Goal: Task Accomplishment & Management: Manage account settings

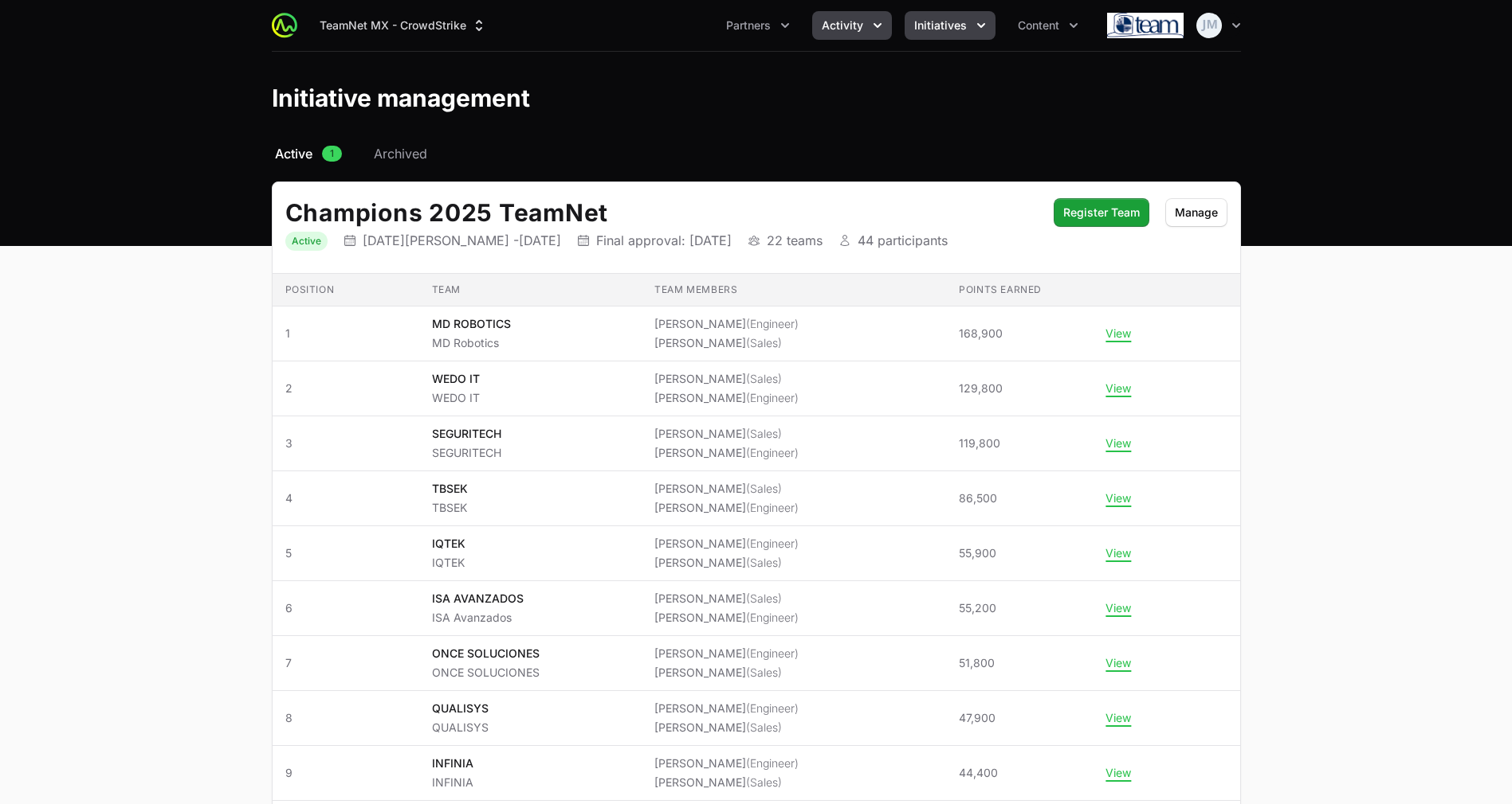
click at [867, 14] on button "Activity" at bounding box center [852, 25] width 80 height 29
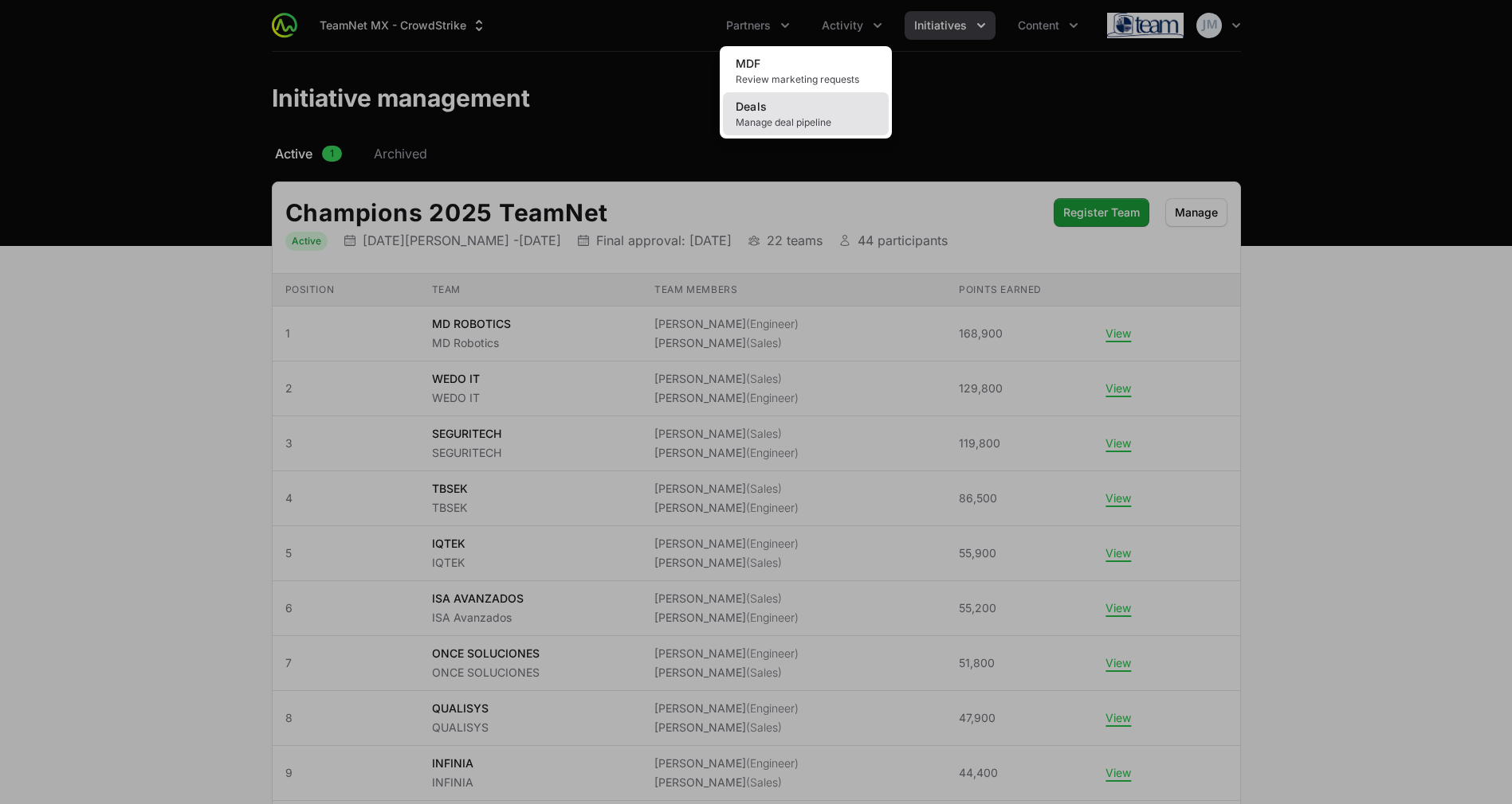
click at [804, 113] on link "Deals Manage deal pipeline" at bounding box center [805, 113] width 166 height 43
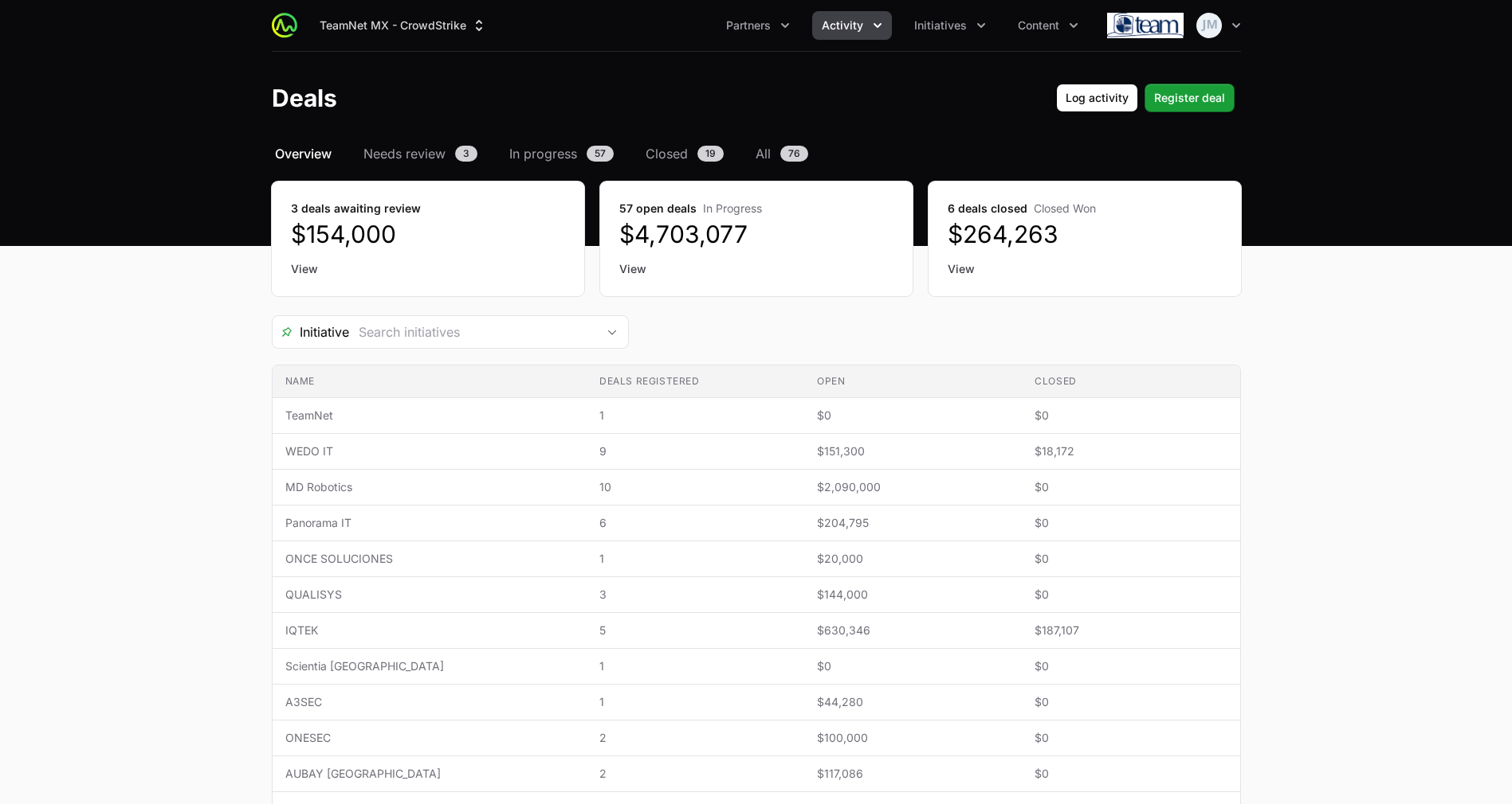
click at [303, 276] on link "View" at bounding box center [428, 270] width 274 height 16
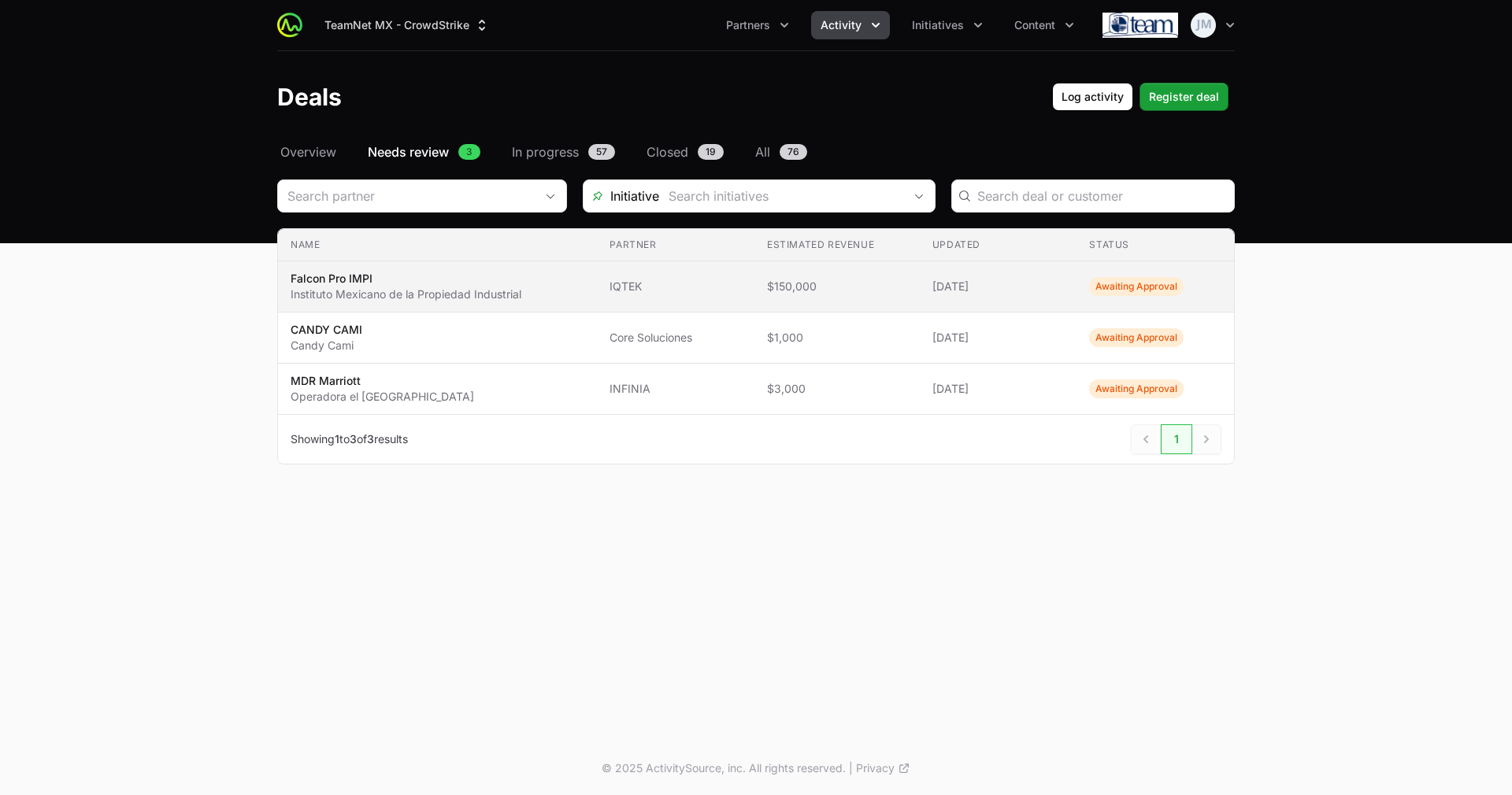
click at [512, 287] on p "Instituto Mexicano de la Propiedad Industrial" at bounding box center [406, 294] width 231 height 16
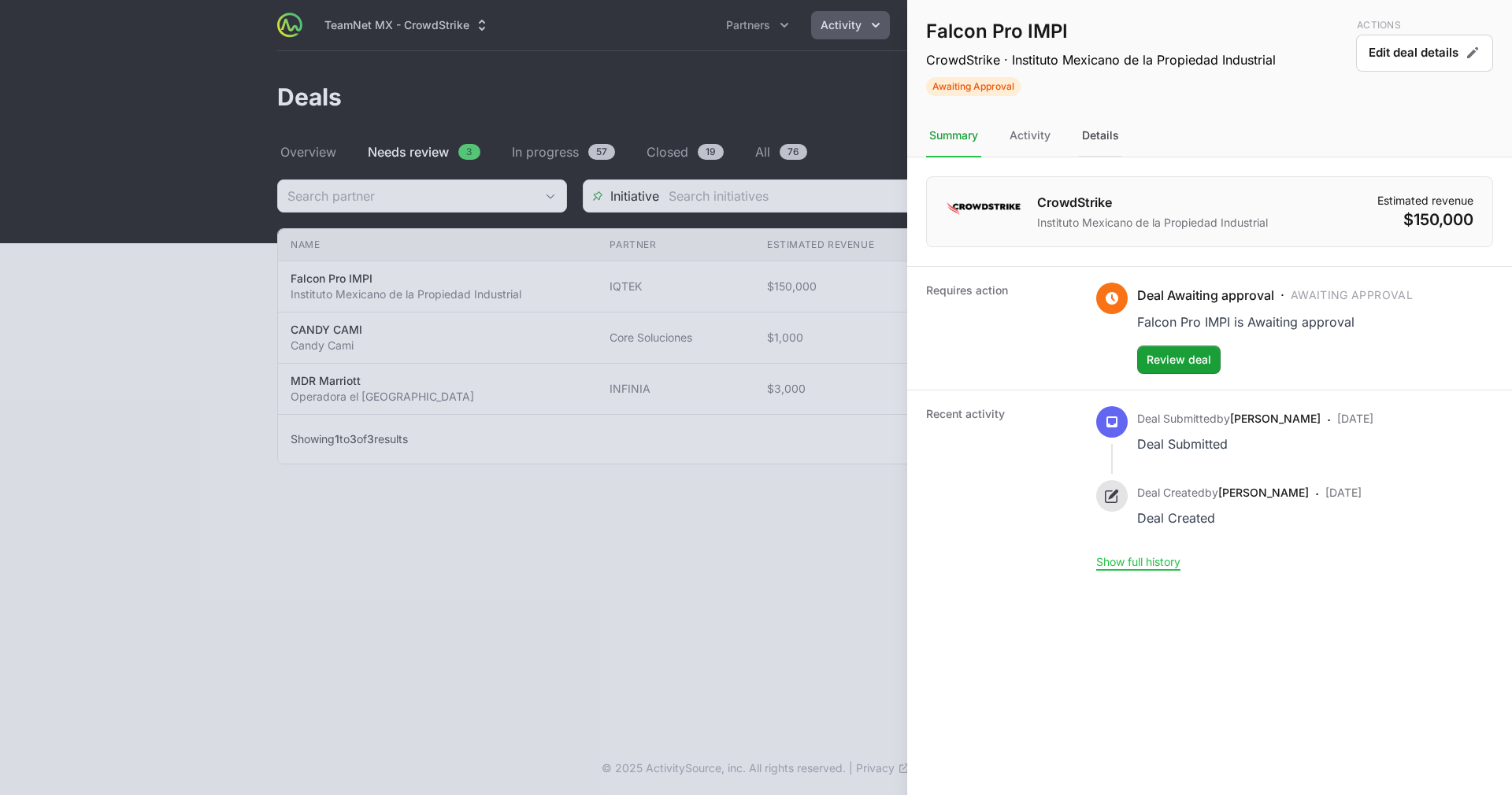
click at [1084, 139] on div "Details" at bounding box center [1100, 135] width 43 height 42
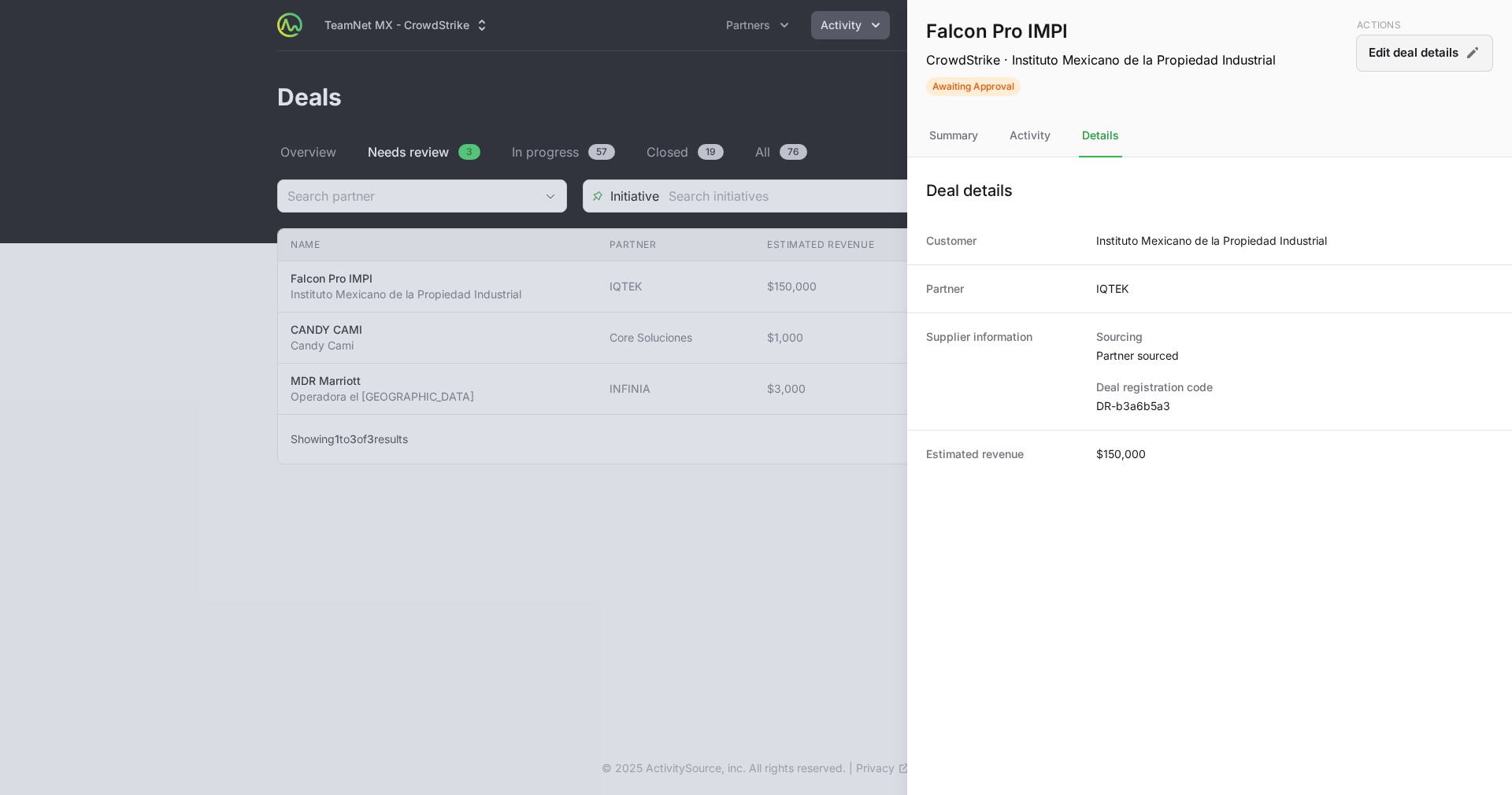
click at [1393, 44] on button "Edit deal details" at bounding box center [1424, 52] width 137 height 37
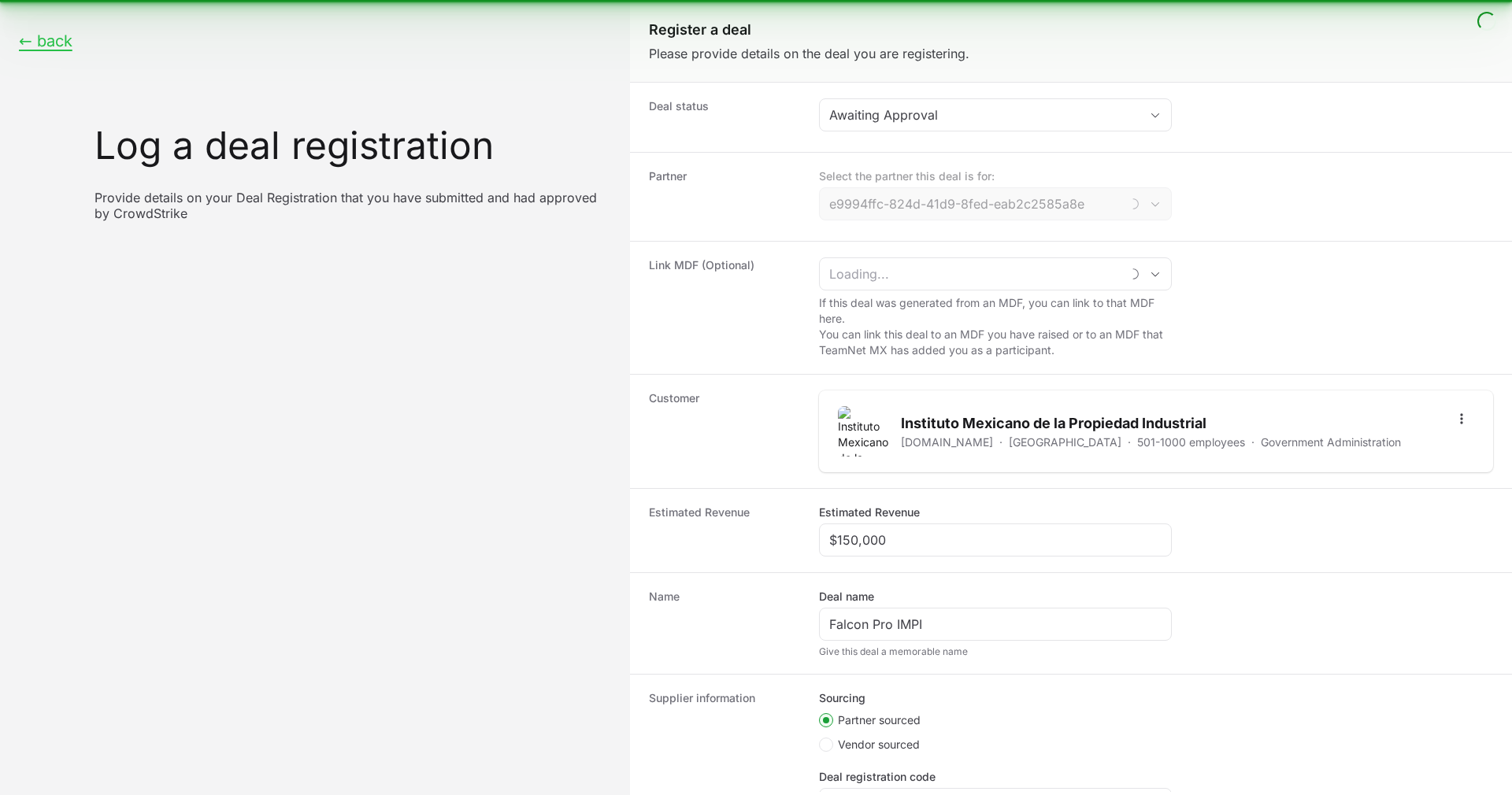
type input "IQTEK"
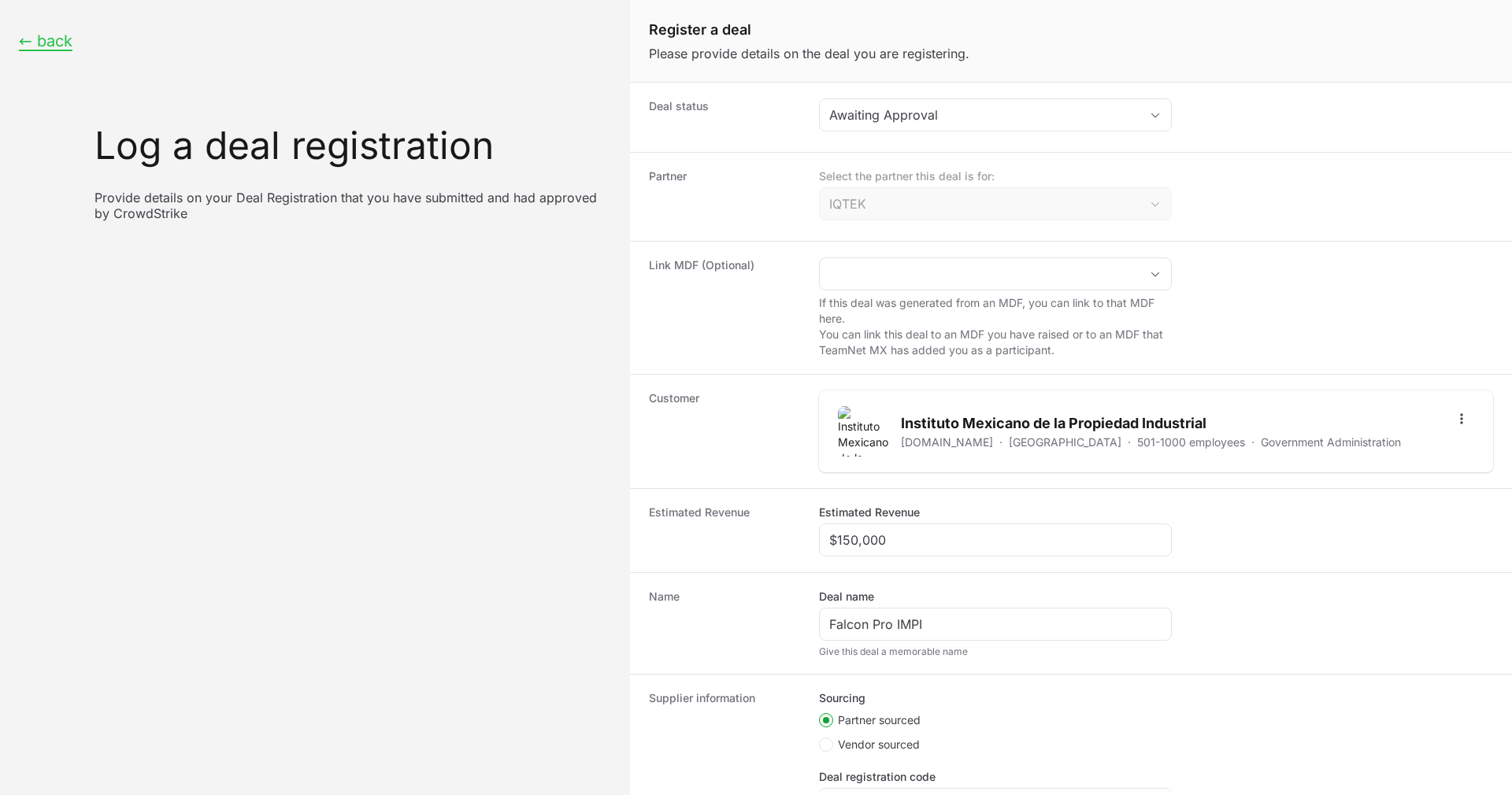
scroll to position [120, 0]
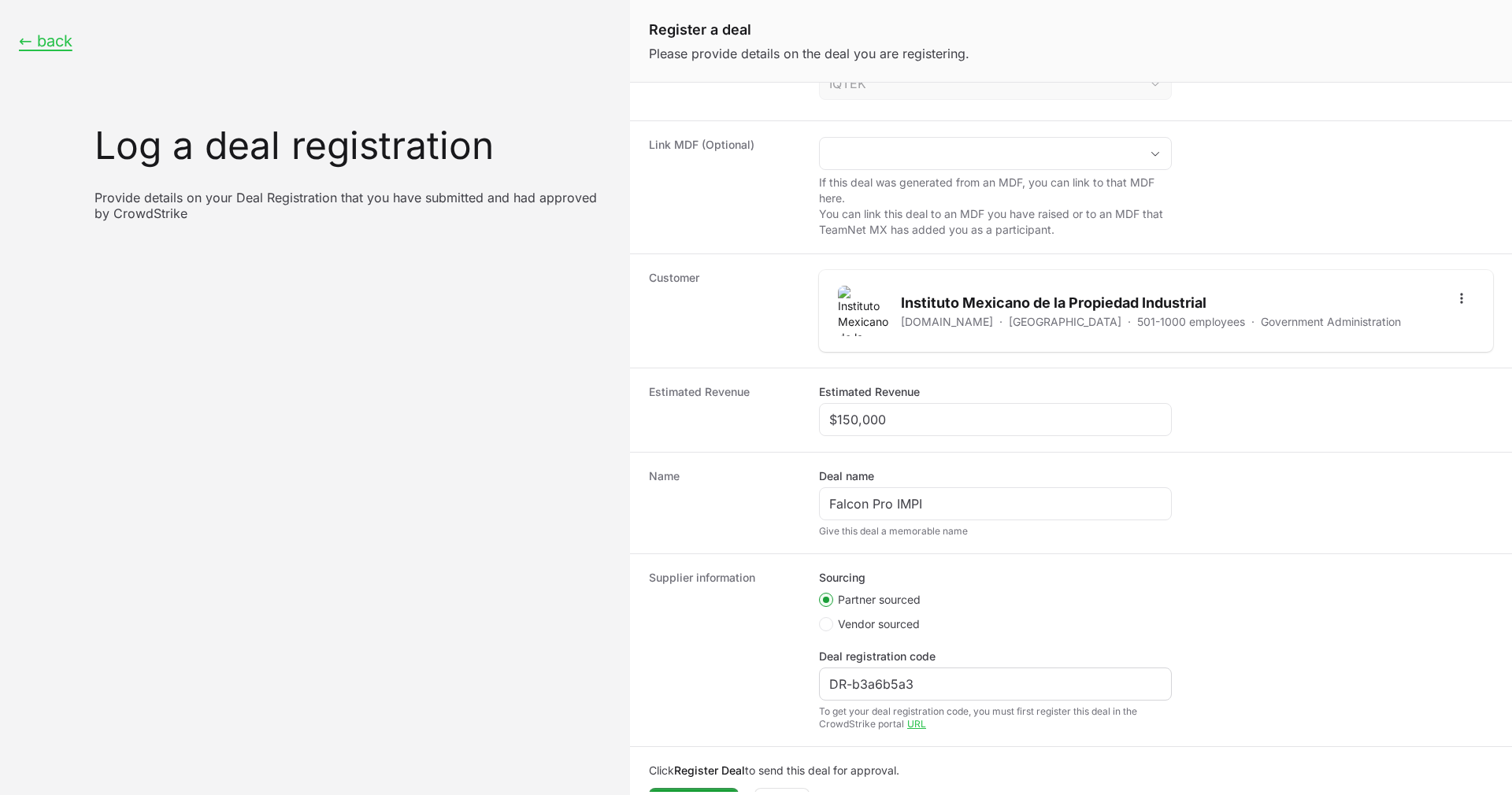
click at [887, 693] on div "DR-b3a6b5a3" at bounding box center [995, 683] width 353 height 33
click at [882, 682] on input "DR-b3a6b5a3" at bounding box center [995, 683] width 332 height 19
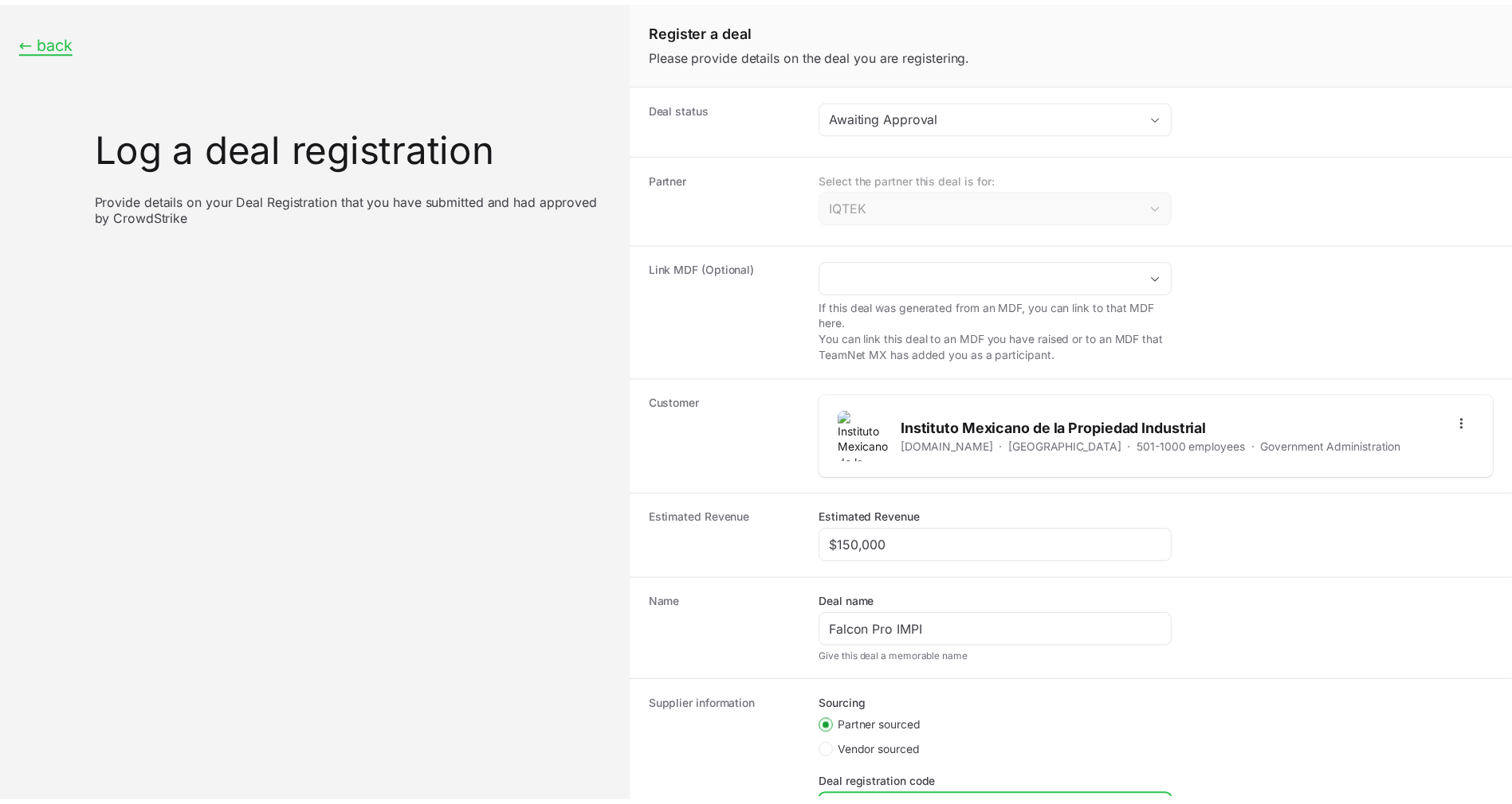
scroll to position [163, 0]
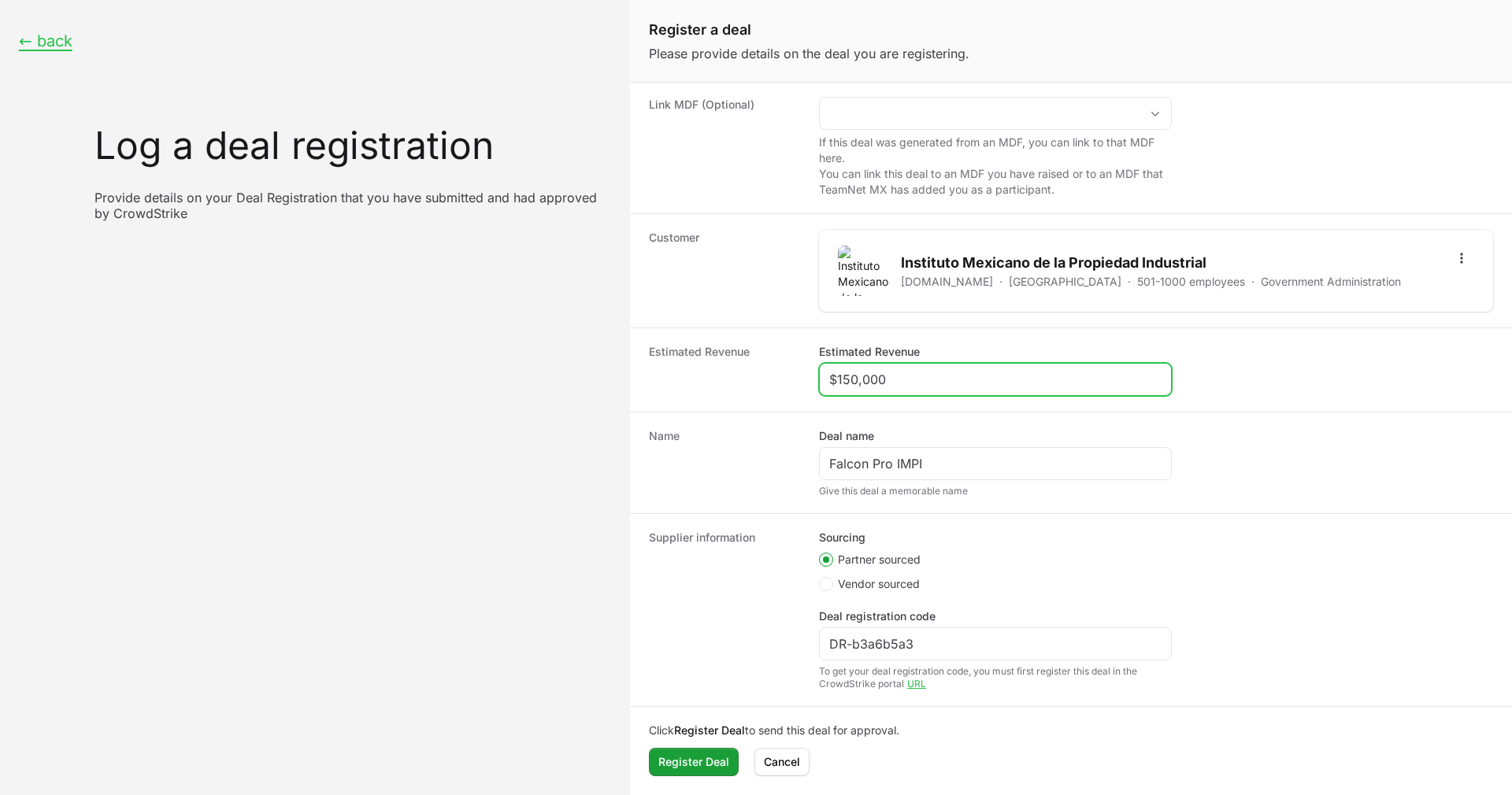
drag, startPoint x: 898, startPoint y: 379, endPoint x: 827, endPoint y: 382, distance: 71.1
click at [827, 382] on div "$150,000" at bounding box center [995, 379] width 353 height 33
type input "$30,000"
click at [737, 445] on dt "Name" at bounding box center [724, 463] width 151 height 69
click at [687, 764] on span "Register Deal" at bounding box center [694, 761] width 71 height 19
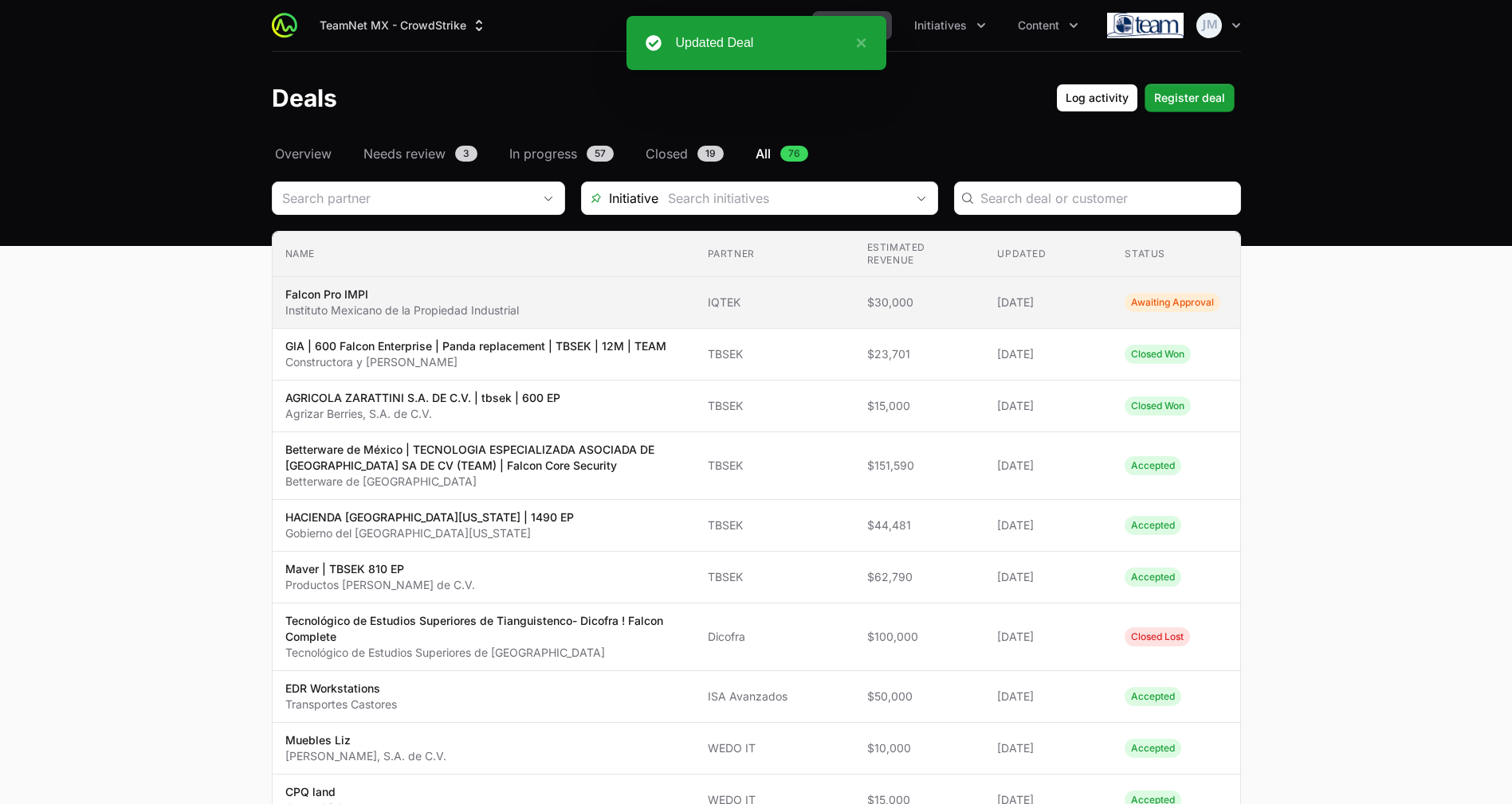
click at [555, 295] on span "Falcon Pro IMPI Instituto Mexicano de la Propiedad Industrial" at bounding box center [483, 303] width 397 height 32
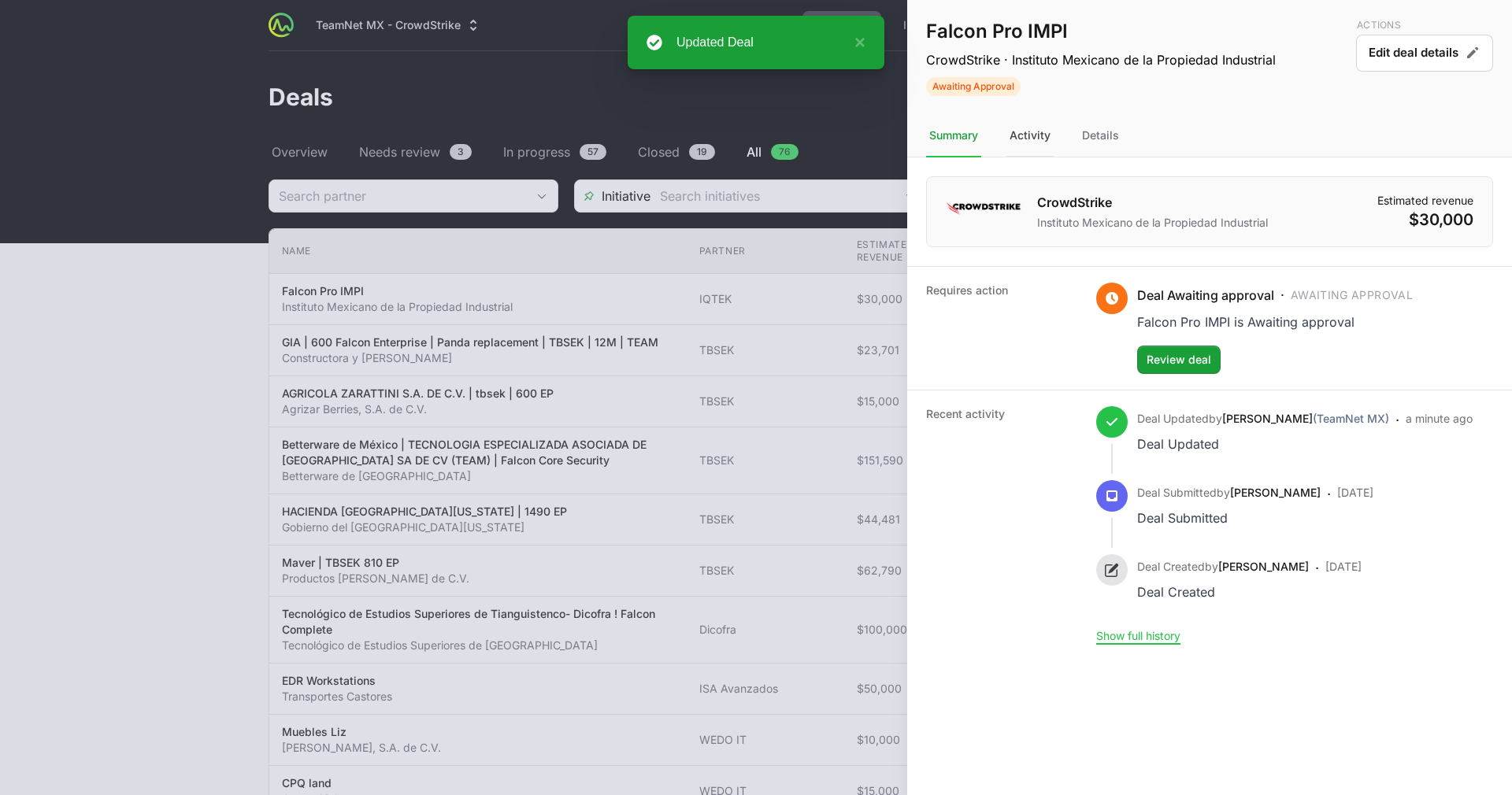
click at [1034, 130] on div "Activity" at bounding box center [1030, 135] width 47 height 42
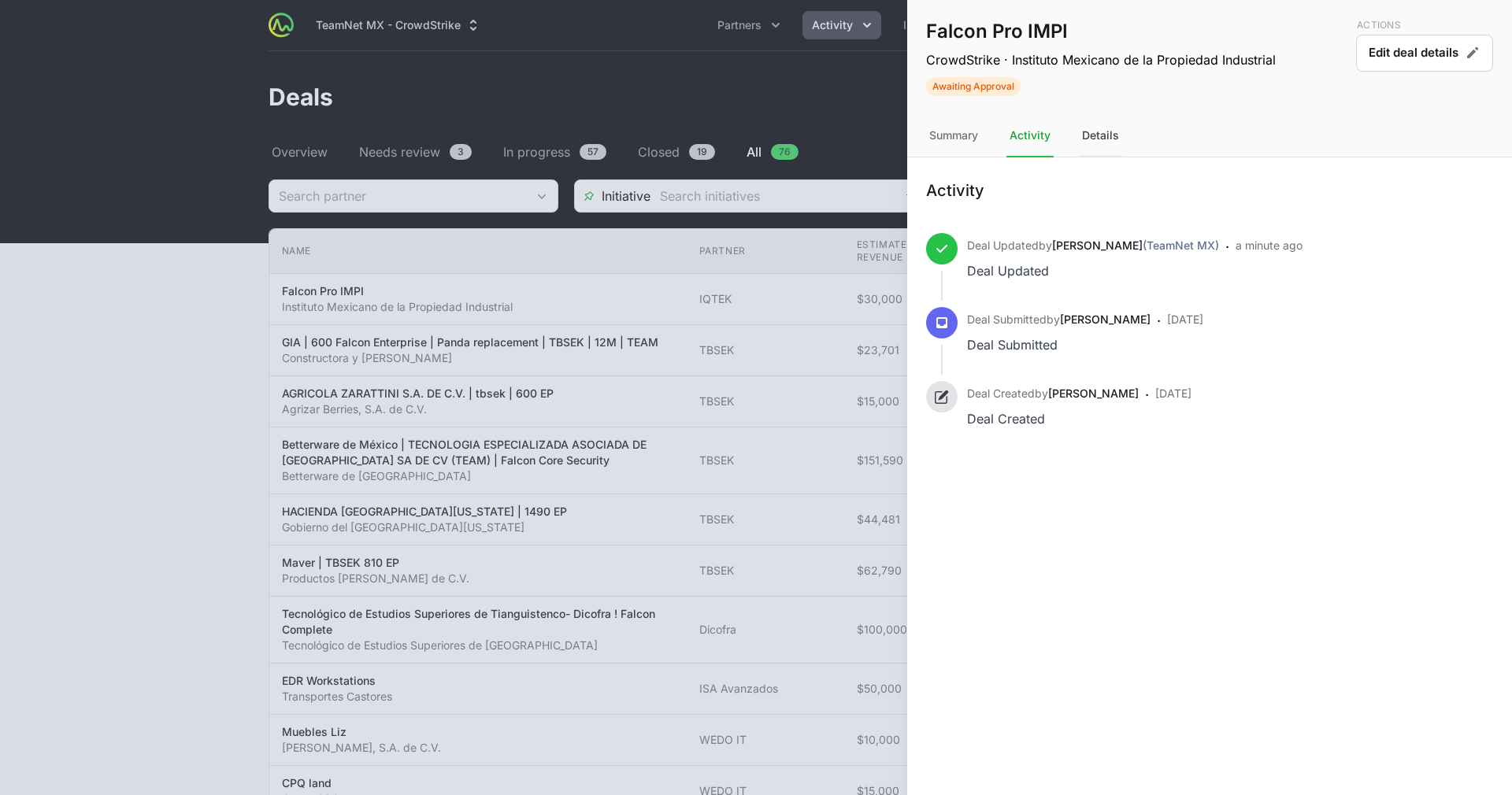
click at [1097, 133] on div "Details" at bounding box center [1100, 135] width 43 height 42
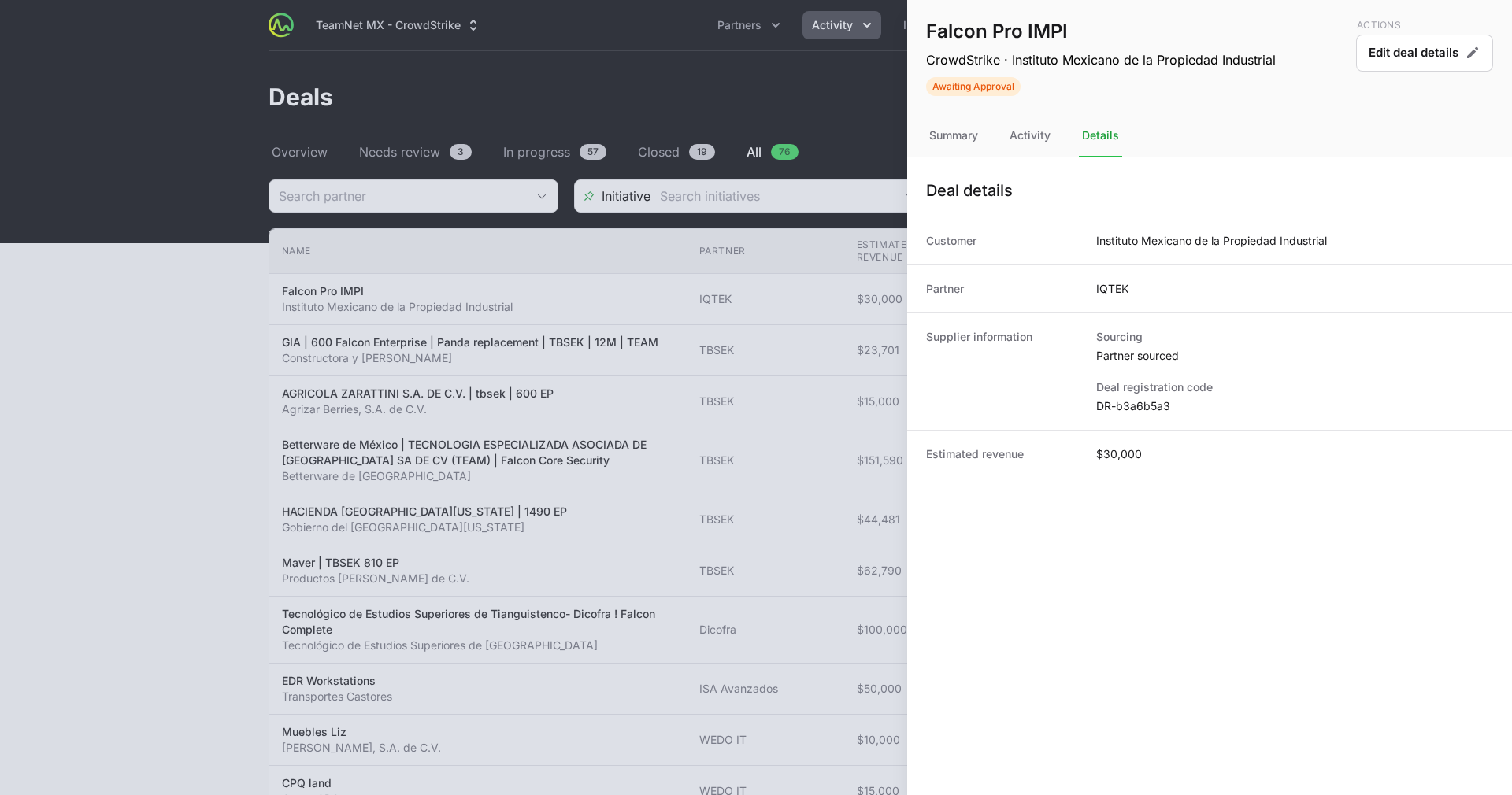
drag, startPoint x: 1400, startPoint y: 59, endPoint x: 1222, endPoint y: 199, distance: 226.5
click at [1288, 206] on div "Falcon Pro IMPI CrowdStrike · Instituto Mexicano de la Propiedad Industrial Awa…" at bounding box center [1210, 239] width 604 height 478
click at [960, 134] on div "Summary" at bounding box center [954, 135] width 55 height 42
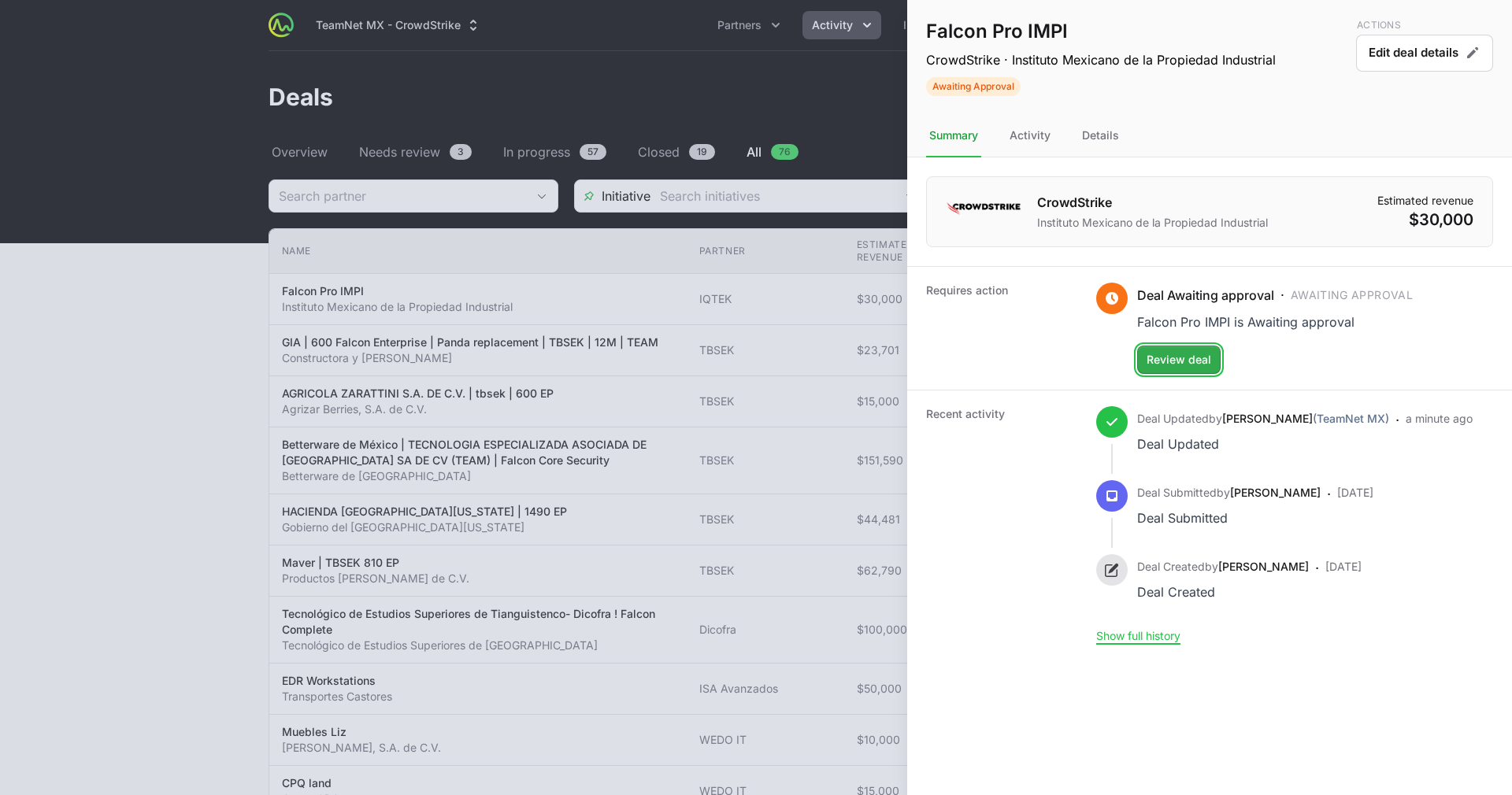
drag, startPoint x: 1194, startPoint y: 359, endPoint x: 1205, endPoint y: 365, distance: 12.5
click at [1205, 365] on span "Review deal" at bounding box center [1178, 359] width 64 height 19
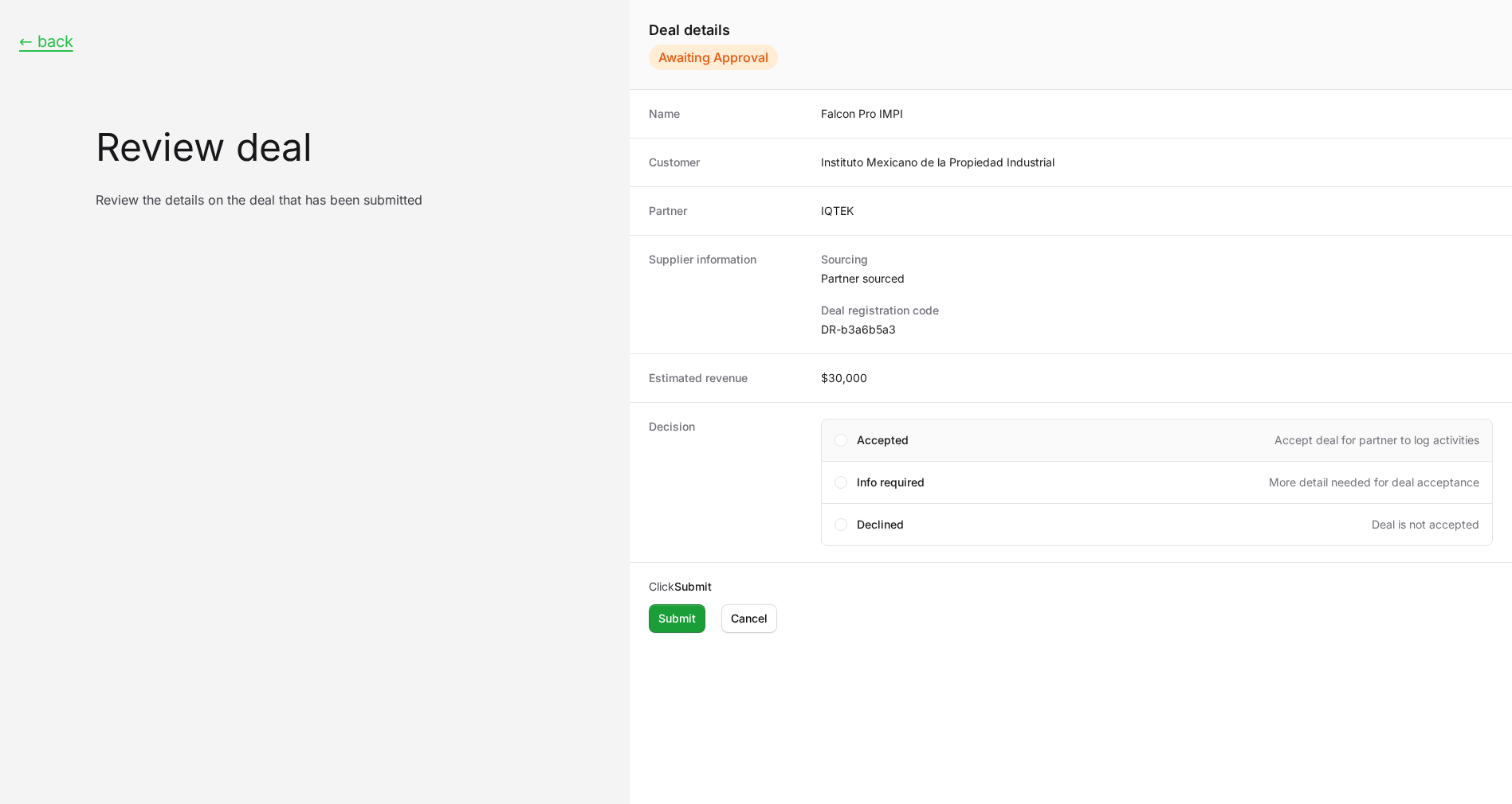
click at [1000, 446] on div "Accepted Accept deal for partner to log activities" at bounding box center [1167, 440] width 623 height 16
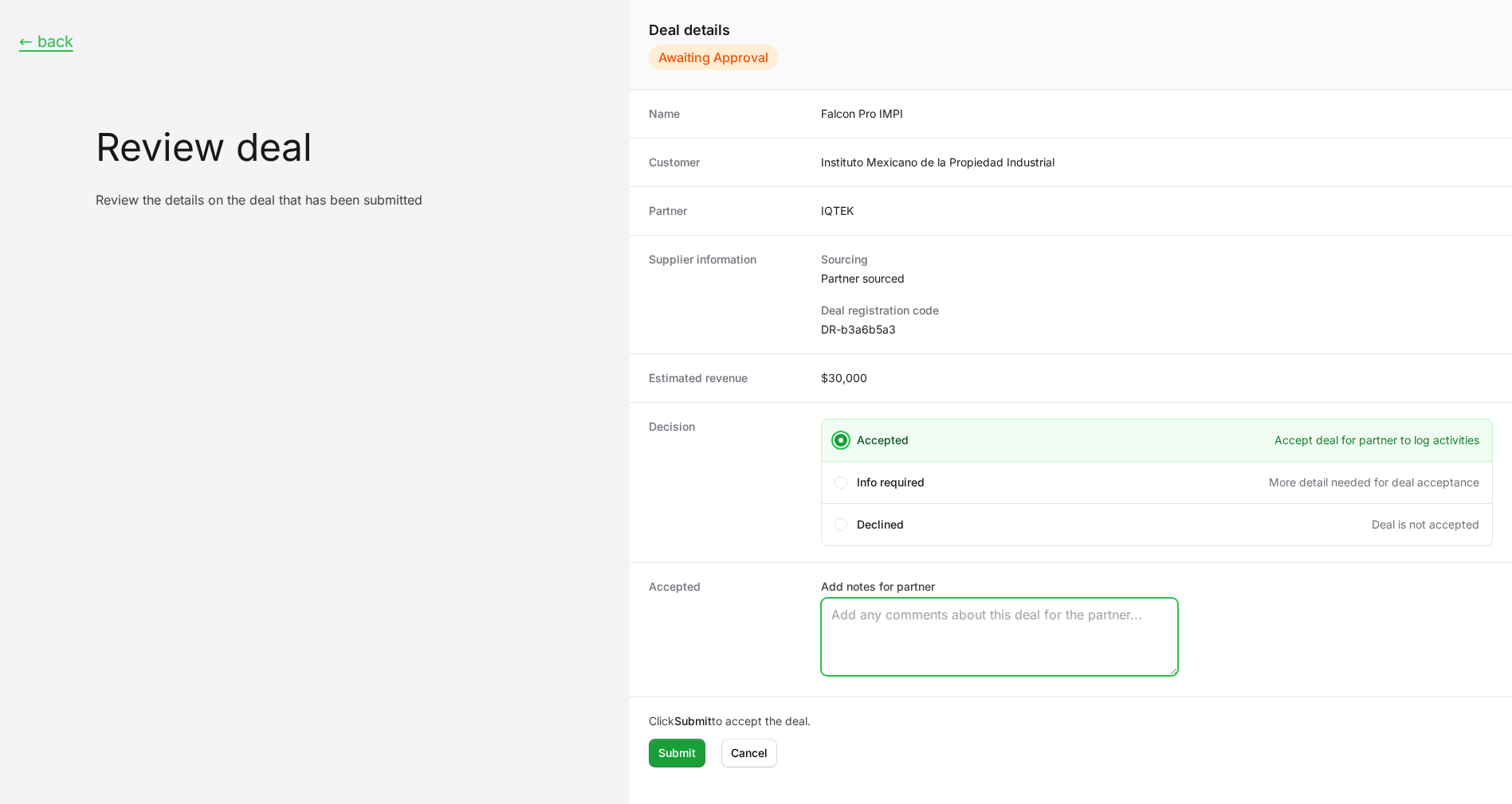
click at [844, 617] on textarea "Add notes for partner" at bounding box center [999, 637] width 356 height 77
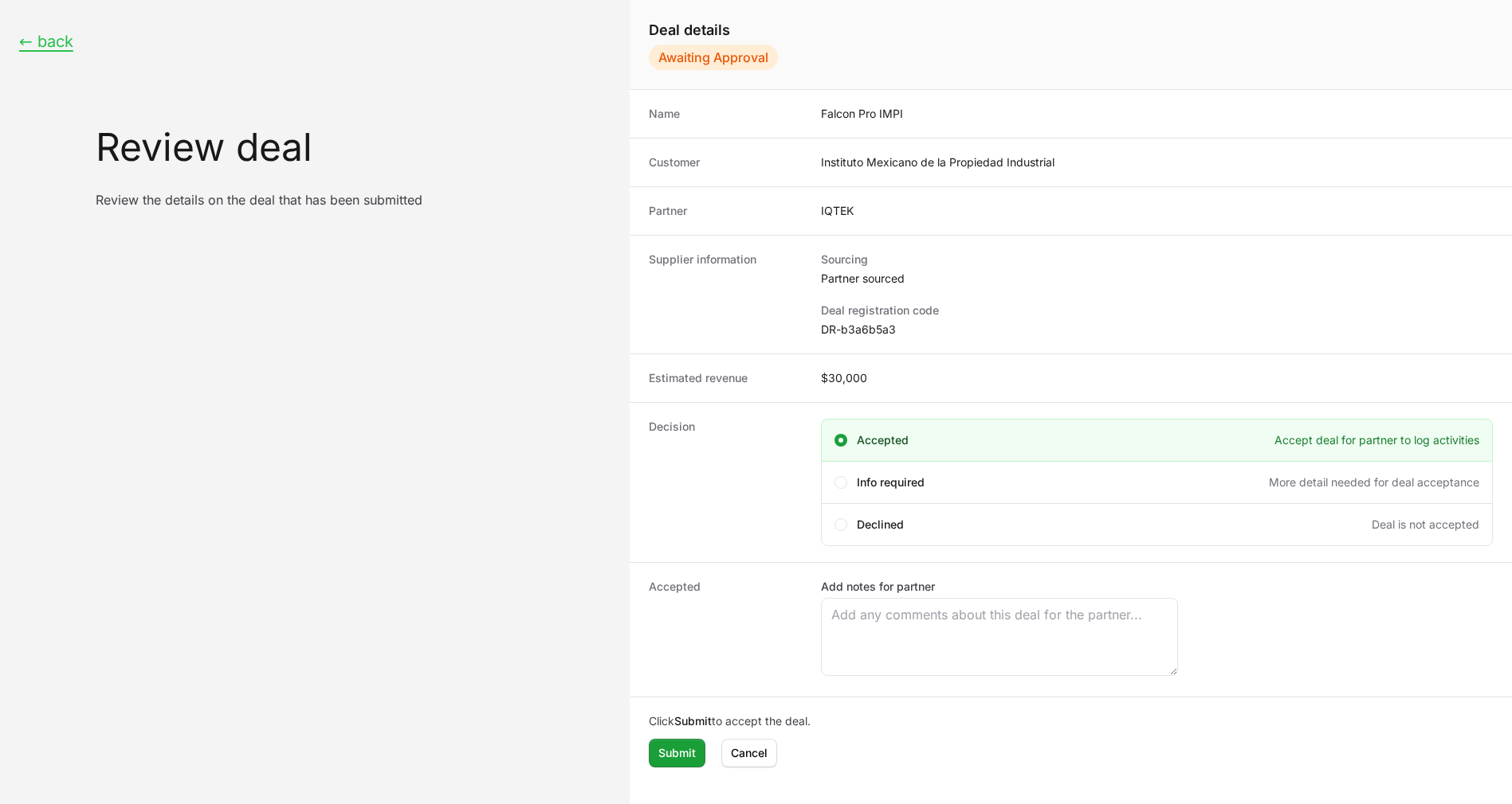
click at [859, 442] on span "Accepted" at bounding box center [882, 440] width 52 height 16
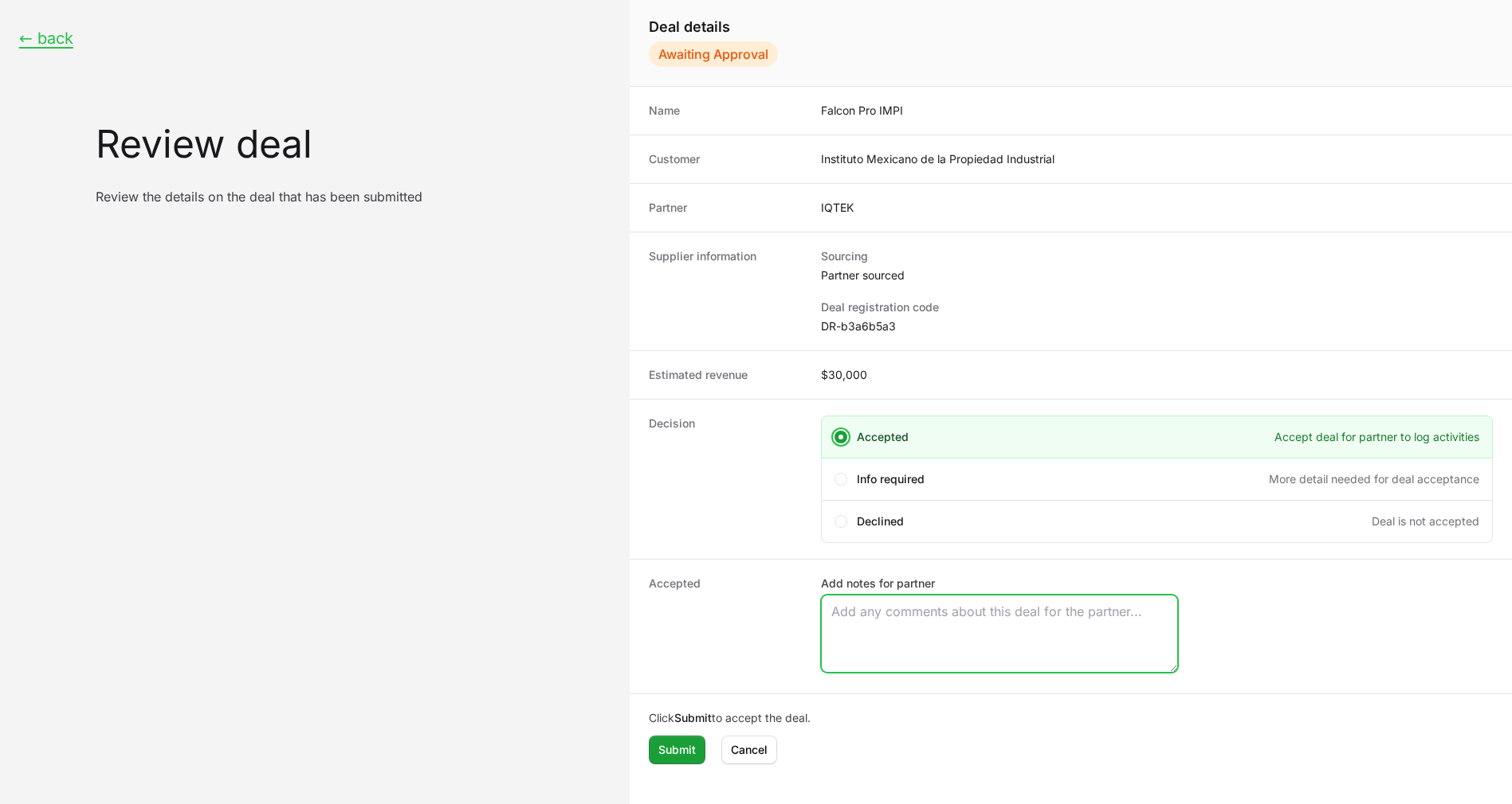
click at [901, 606] on textarea "Add notes for partner" at bounding box center [999, 633] width 356 height 77
click at [973, 617] on textarea "Add notes for partner" at bounding box center [999, 633] width 356 height 77
paste textarea "Opportunity Owner Luis Padilla"
click at [899, 623] on textarea "Opportunity Owner Luis Padilla" at bounding box center [999, 633] width 356 height 77
type textarea "Opportunity Owner Luis Padilla"
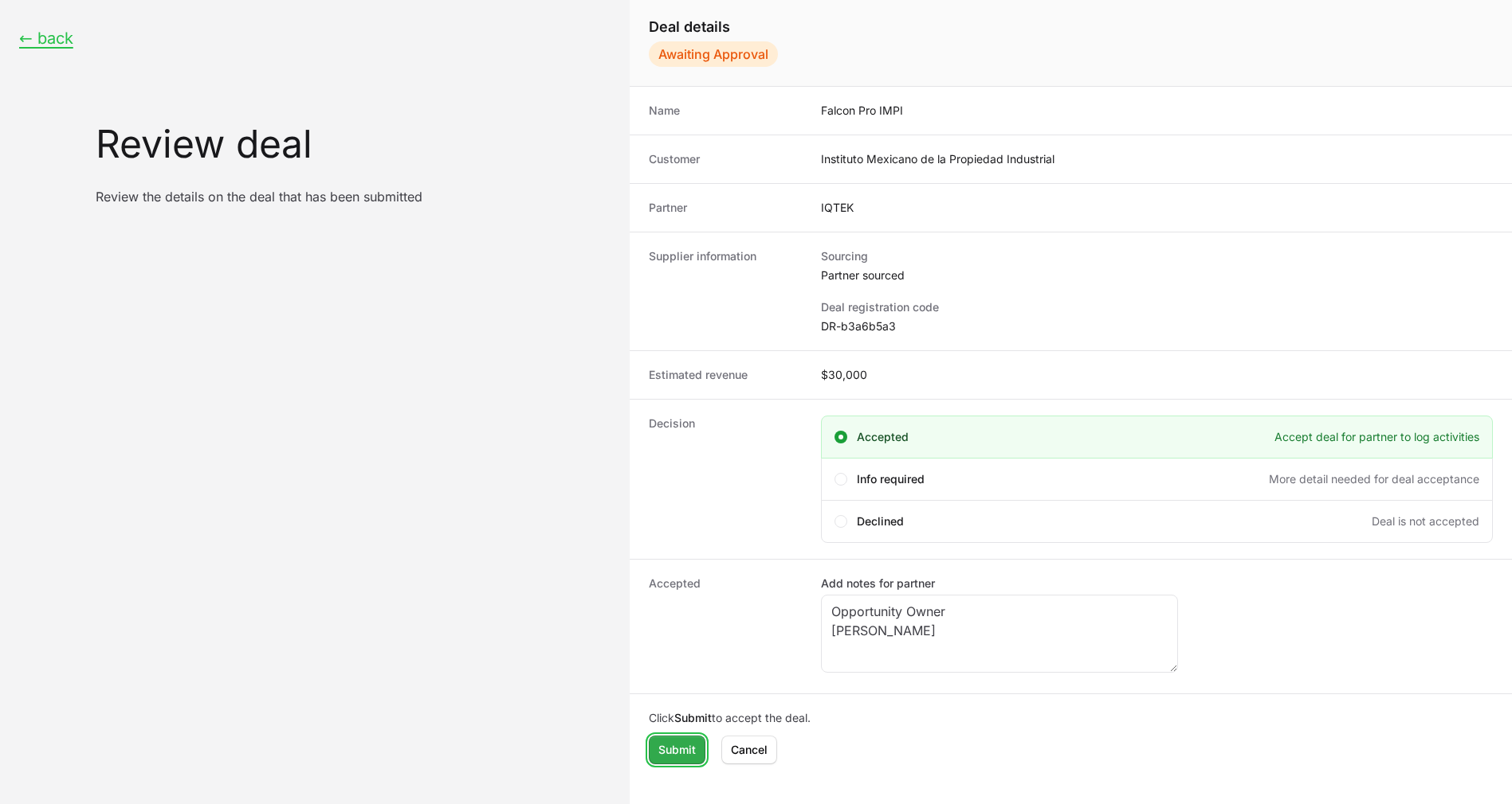
click at [687, 752] on span "Submit" at bounding box center [677, 750] width 37 height 19
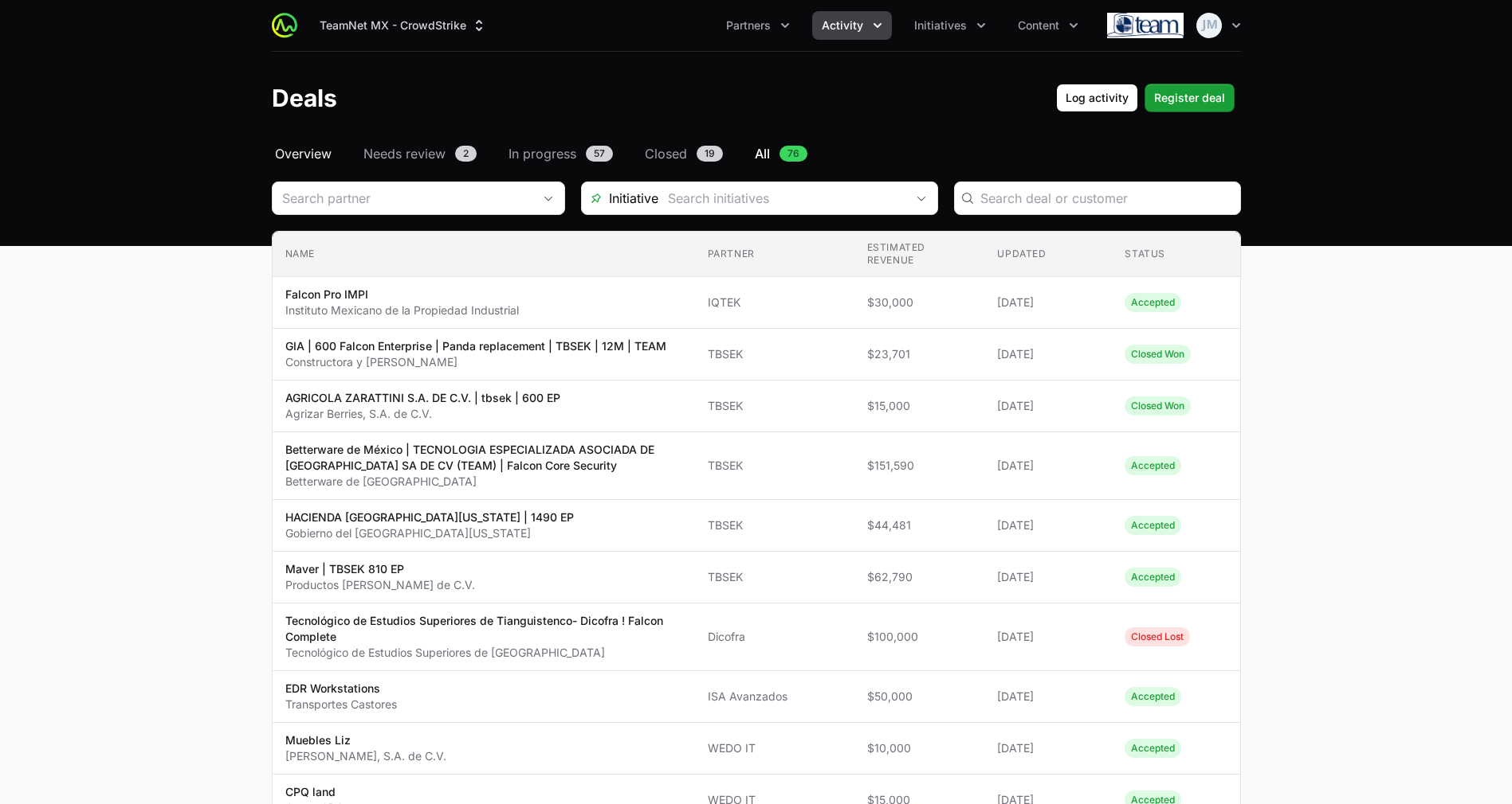
click at [313, 144] on span "Overview" at bounding box center [303, 153] width 57 height 19
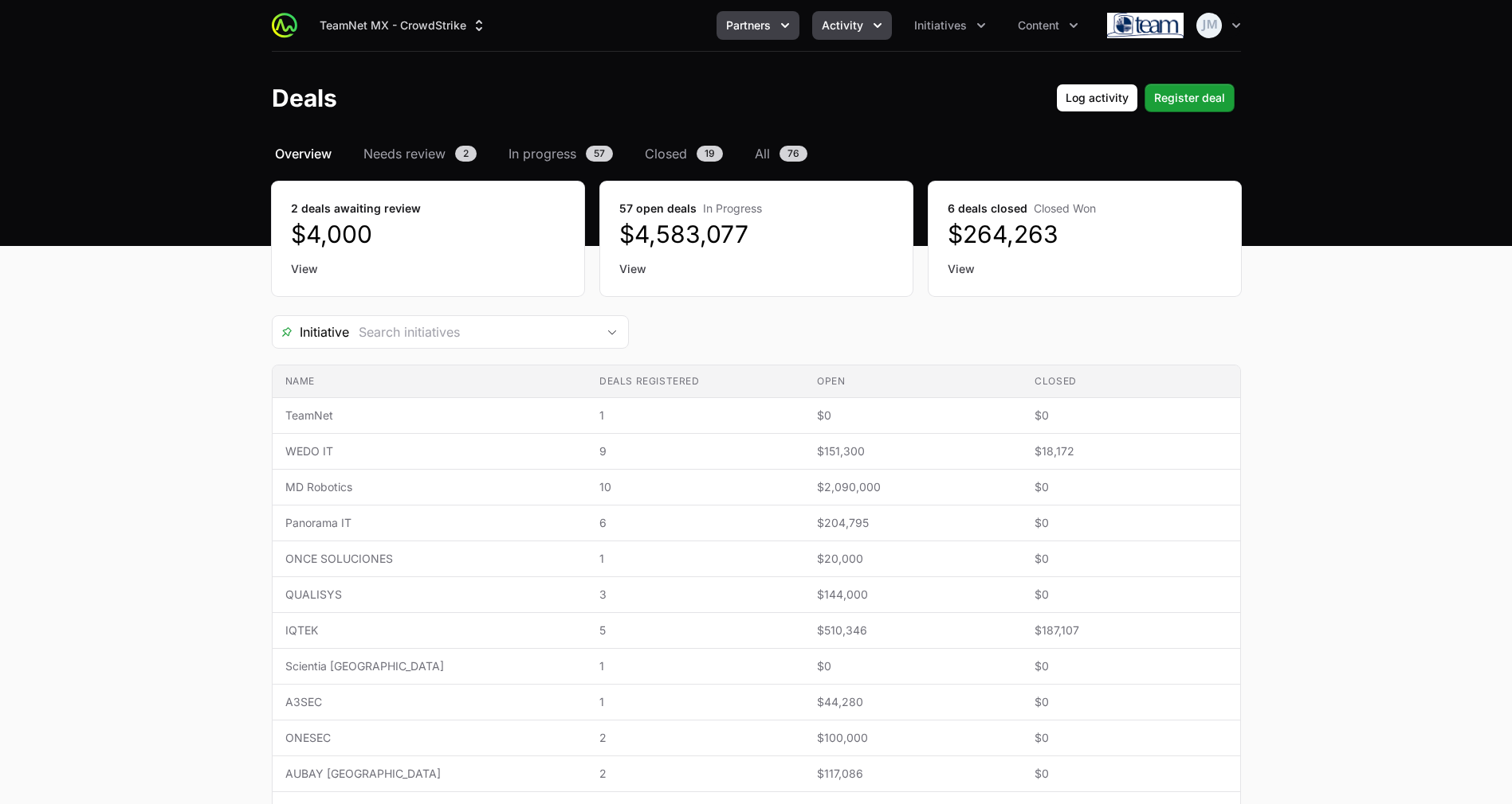
click at [777, 19] on icon "Partners menu" at bounding box center [784, 26] width 16 height 16
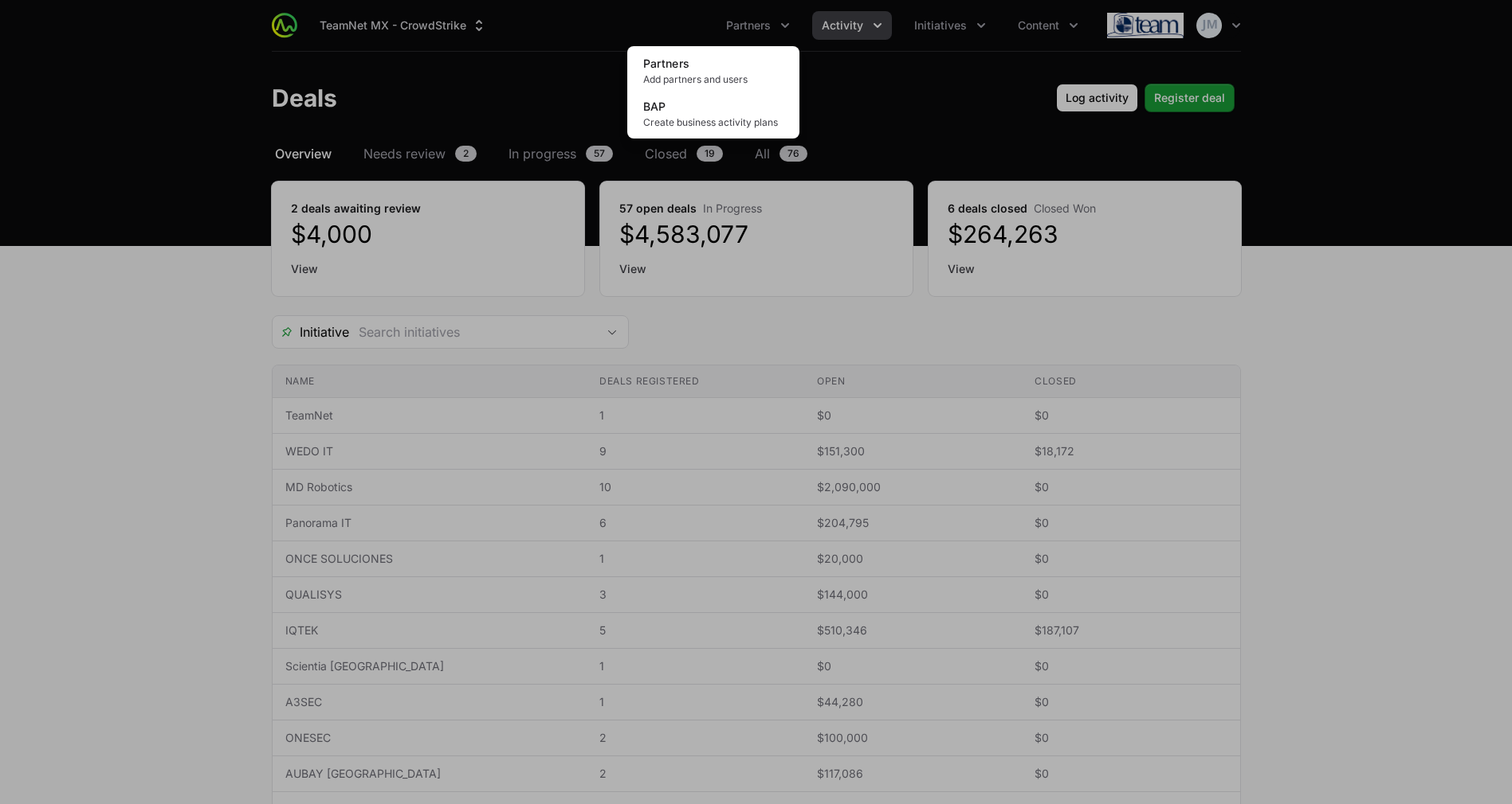
click at [953, 30] on div "Partners menu" at bounding box center [756, 402] width 1512 height 804
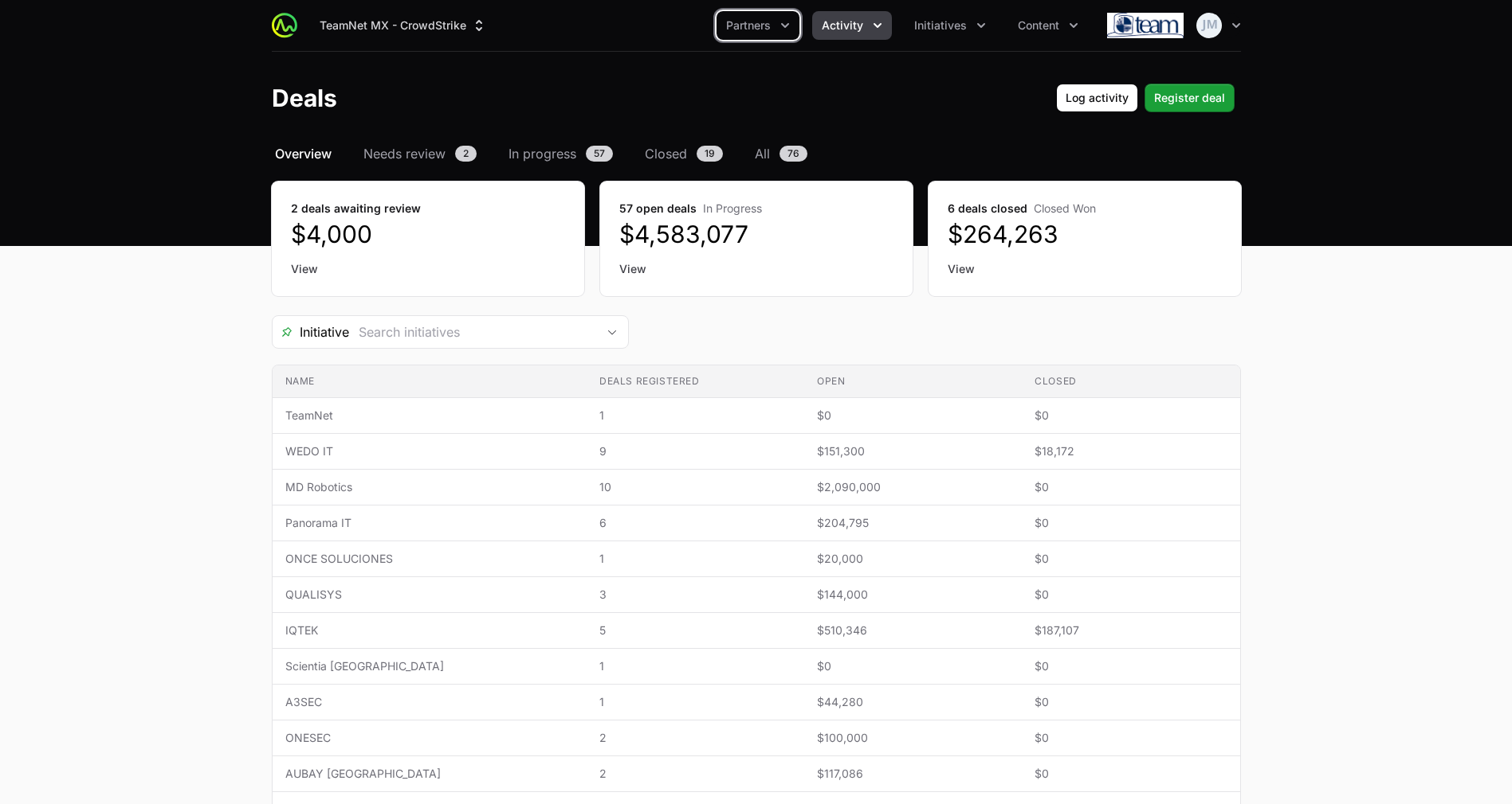
click at [953, 30] on span "Initiatives" at bounding box center [940, 26] width 53 height 16
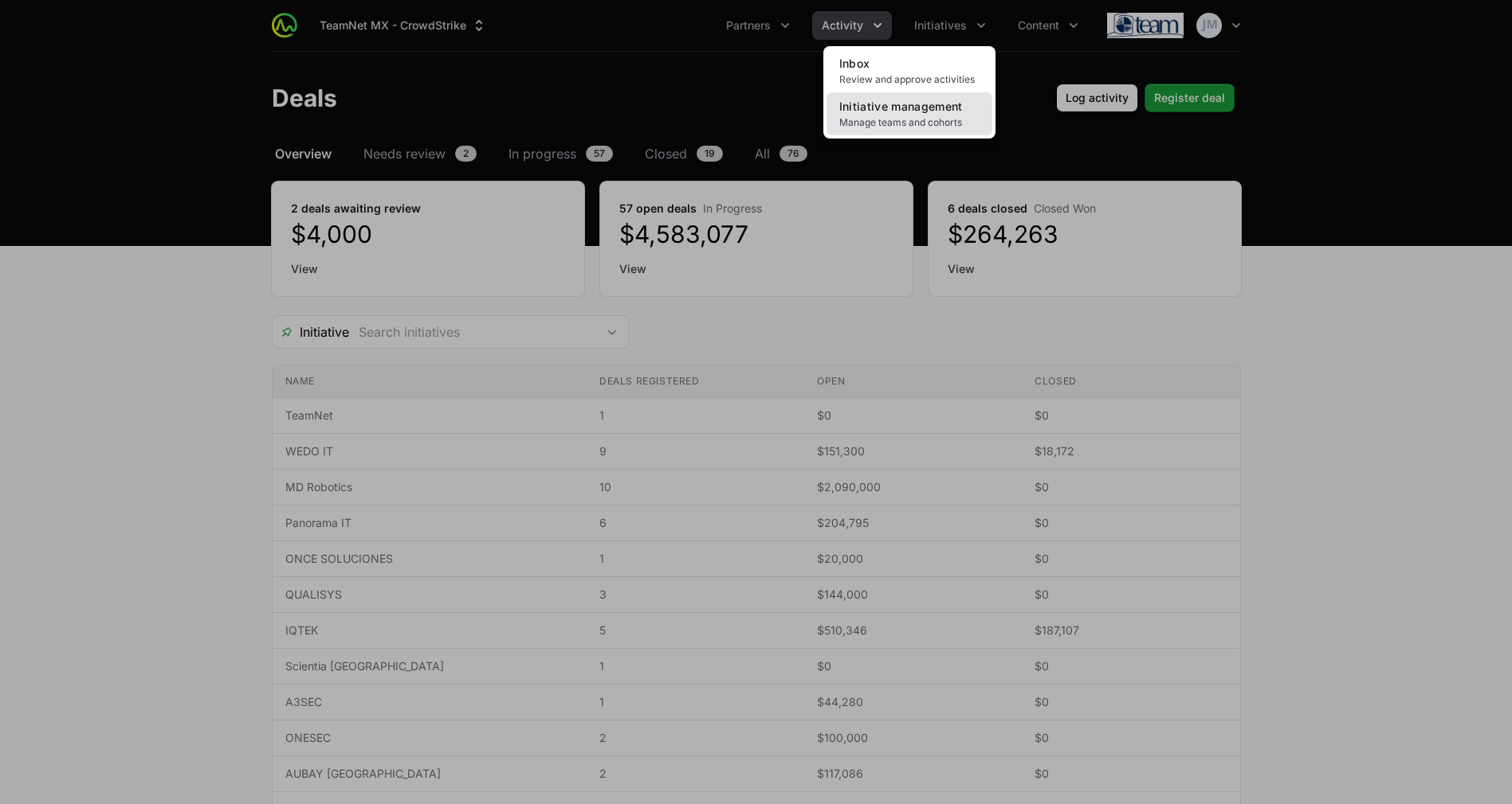
click at [903, 120] on span "Manage teams and cohorts" at bounding box center [909, 122] width 140 height 13
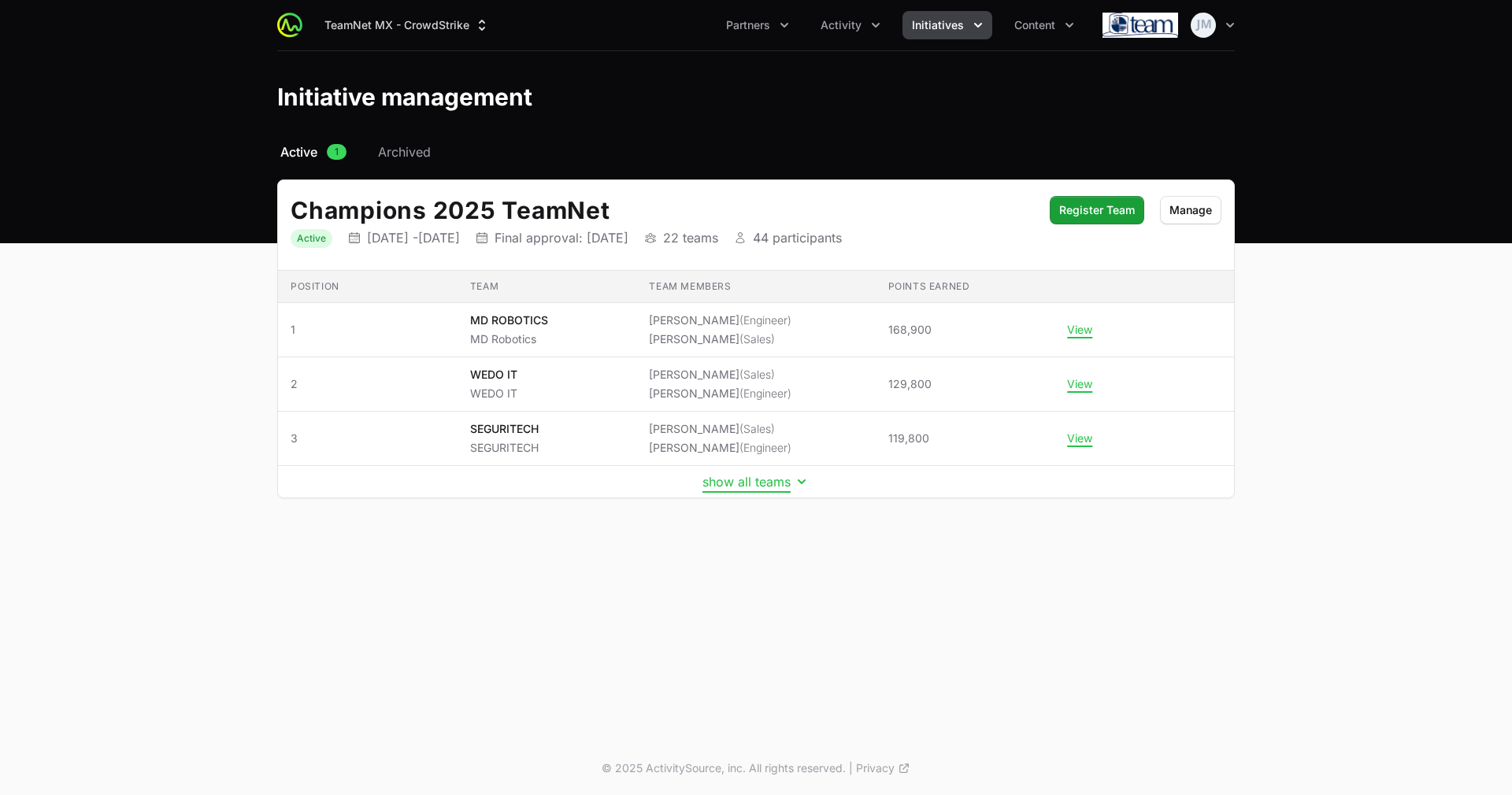
click at [741, 475] on button "show all teams" at bounding box center [756, 482] width 107 height 16
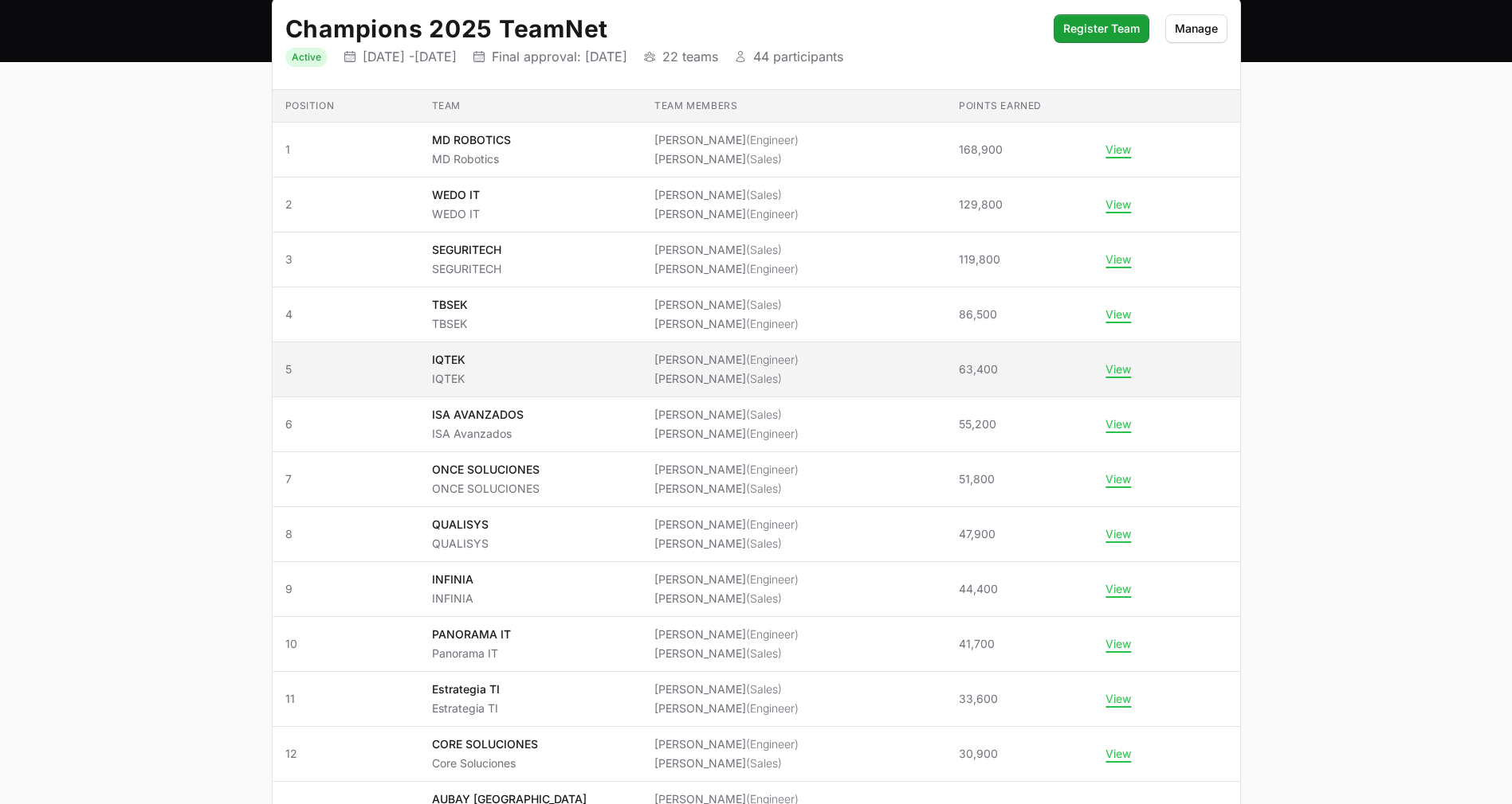
scroll to position [174, 0]
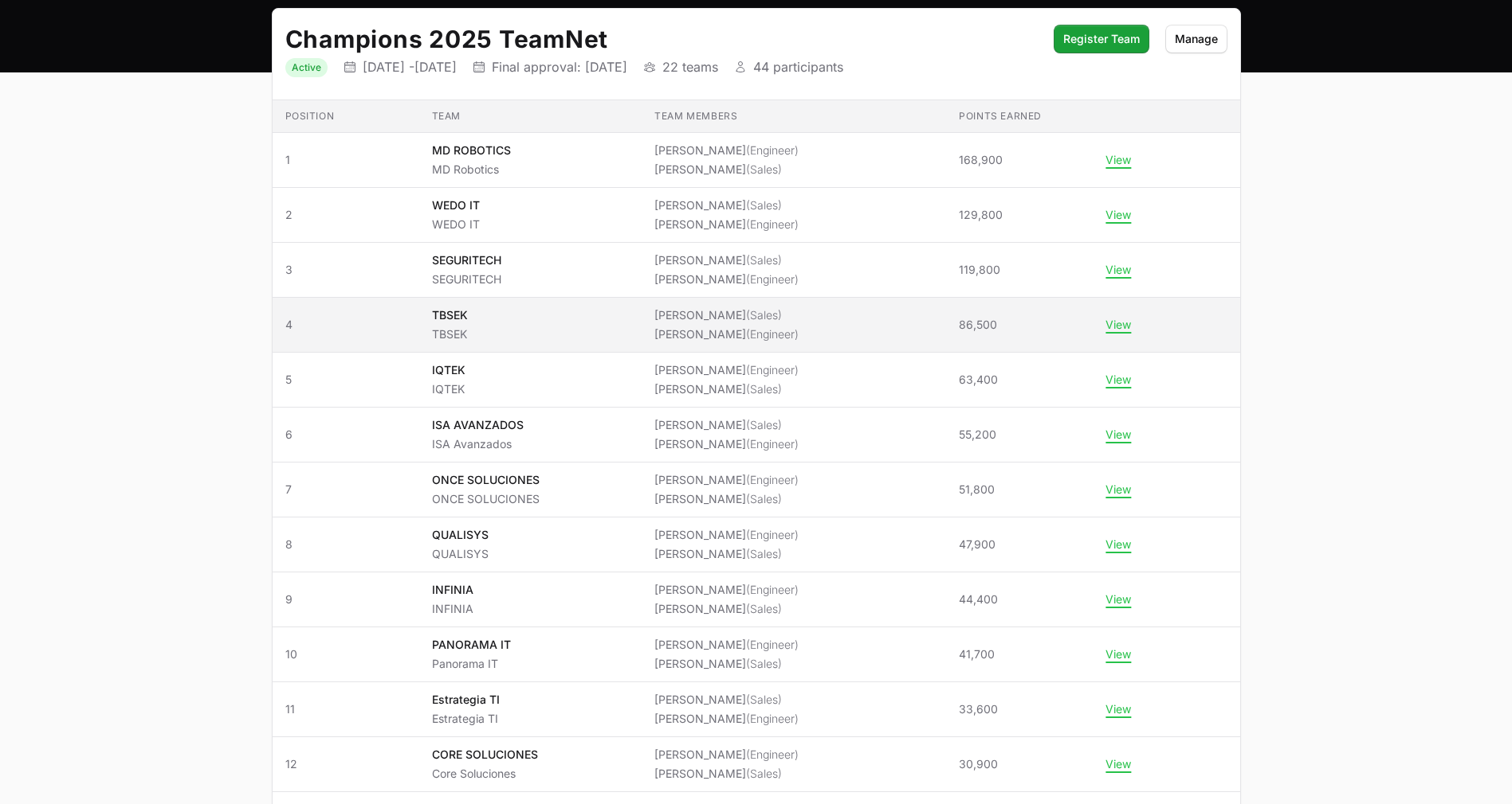
click at [643, 316] on td "Team TBSEK TBSEK" at bounding box center [530, 325] width 223 height 55
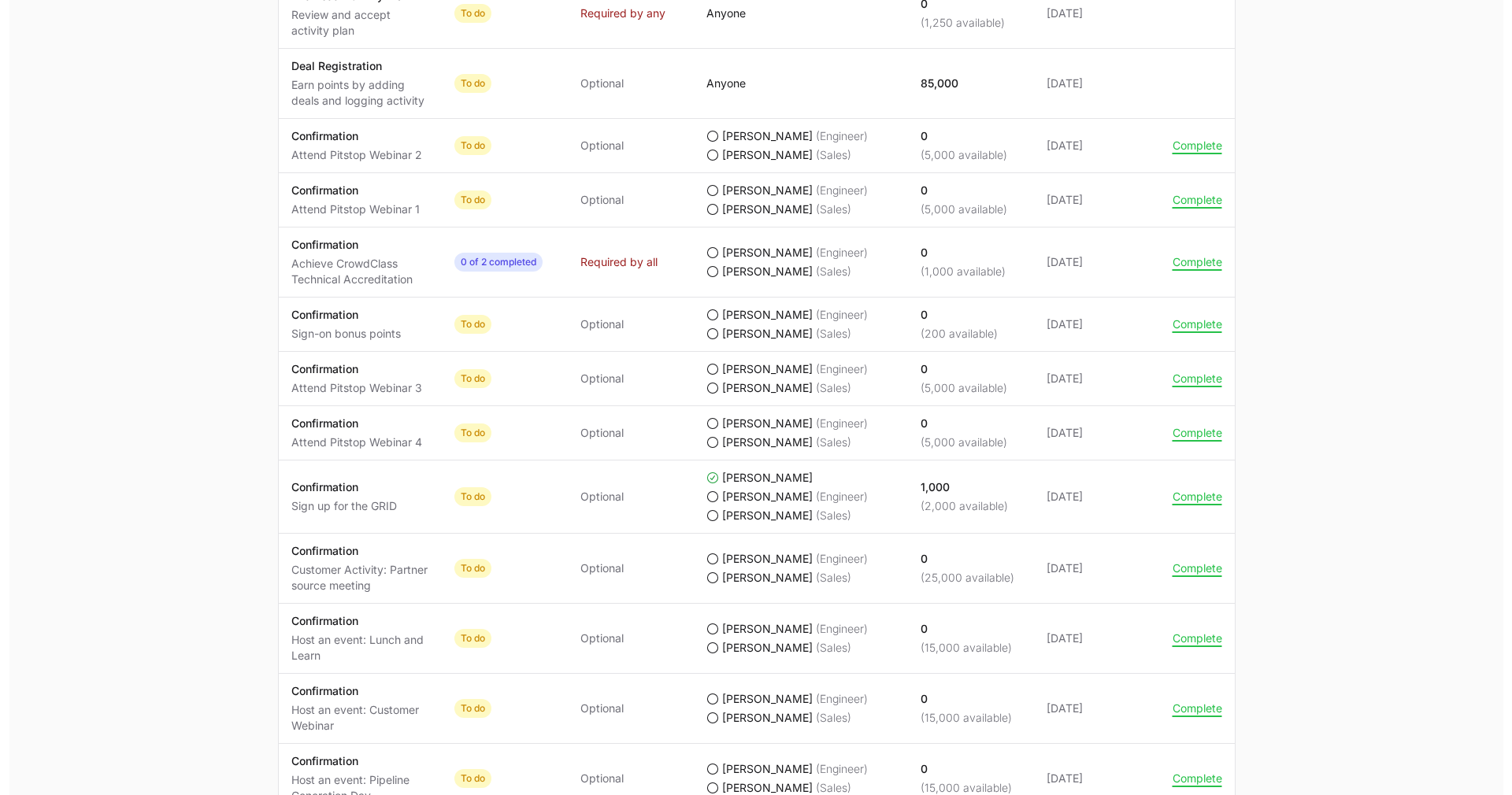
scroll to position [1359, 0]
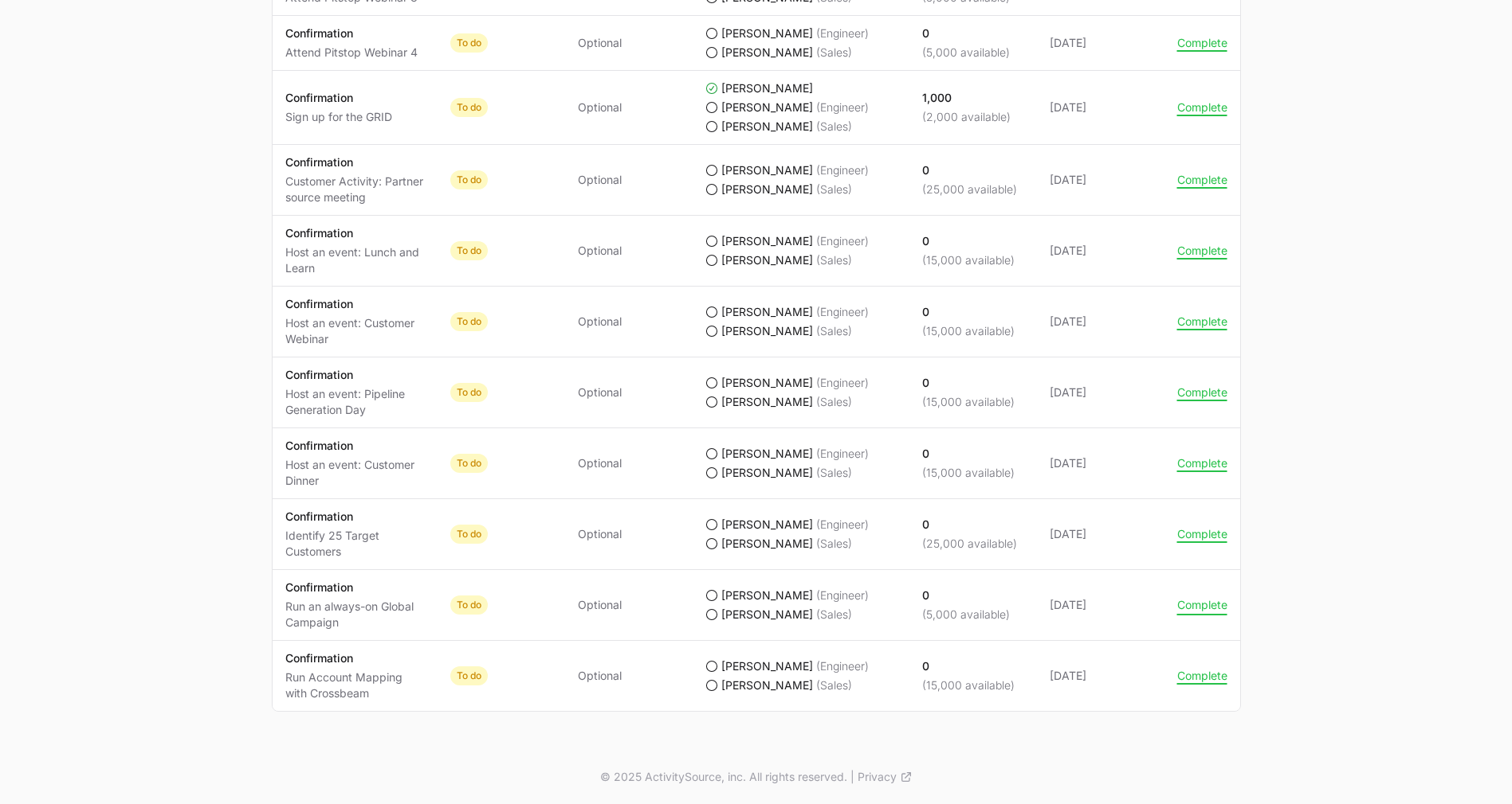
click at [1203, 611] on button "Complete" at bounding box center [1202, 605] width 50 height 14
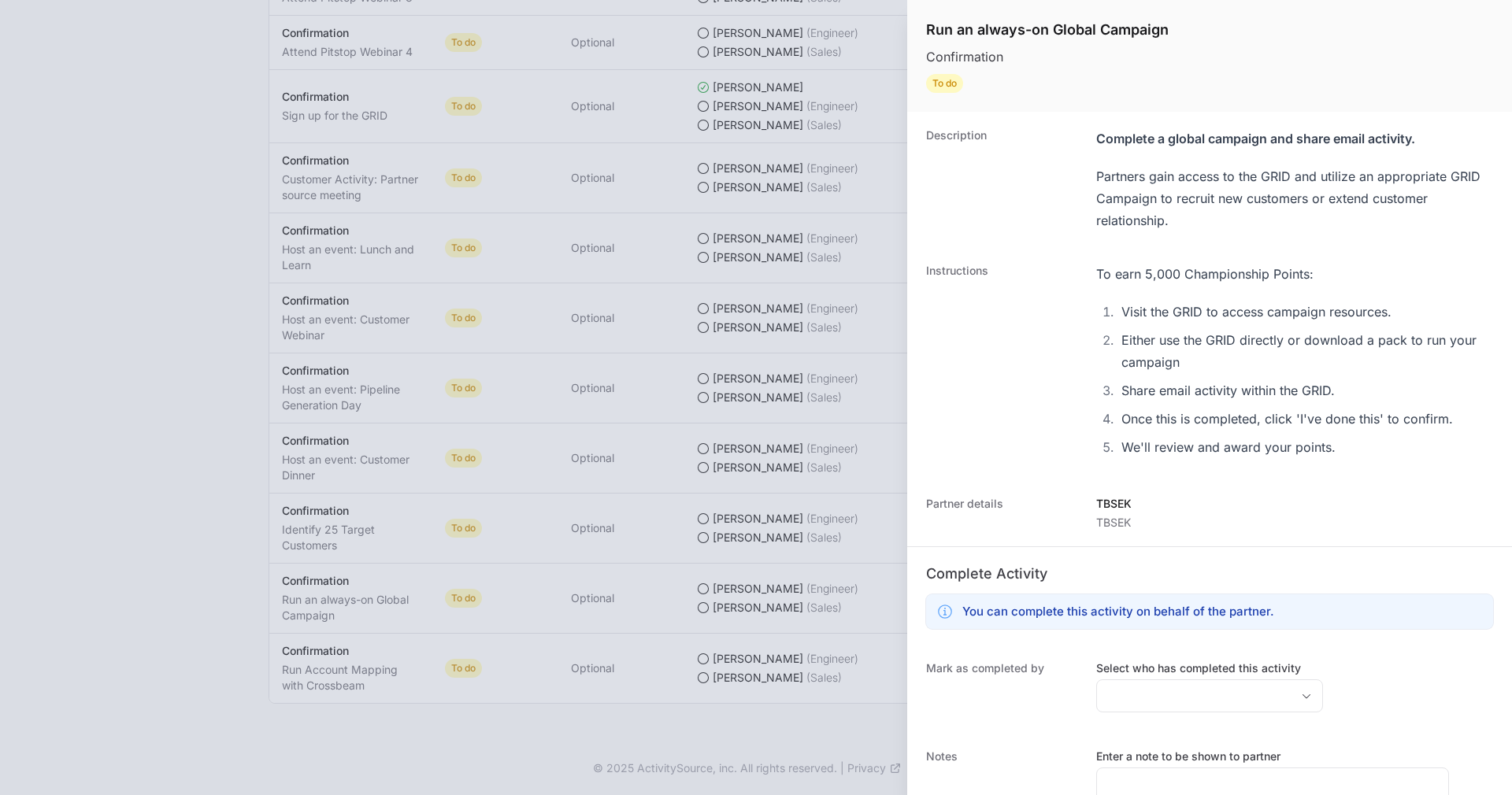
scroll to position [119, 0]
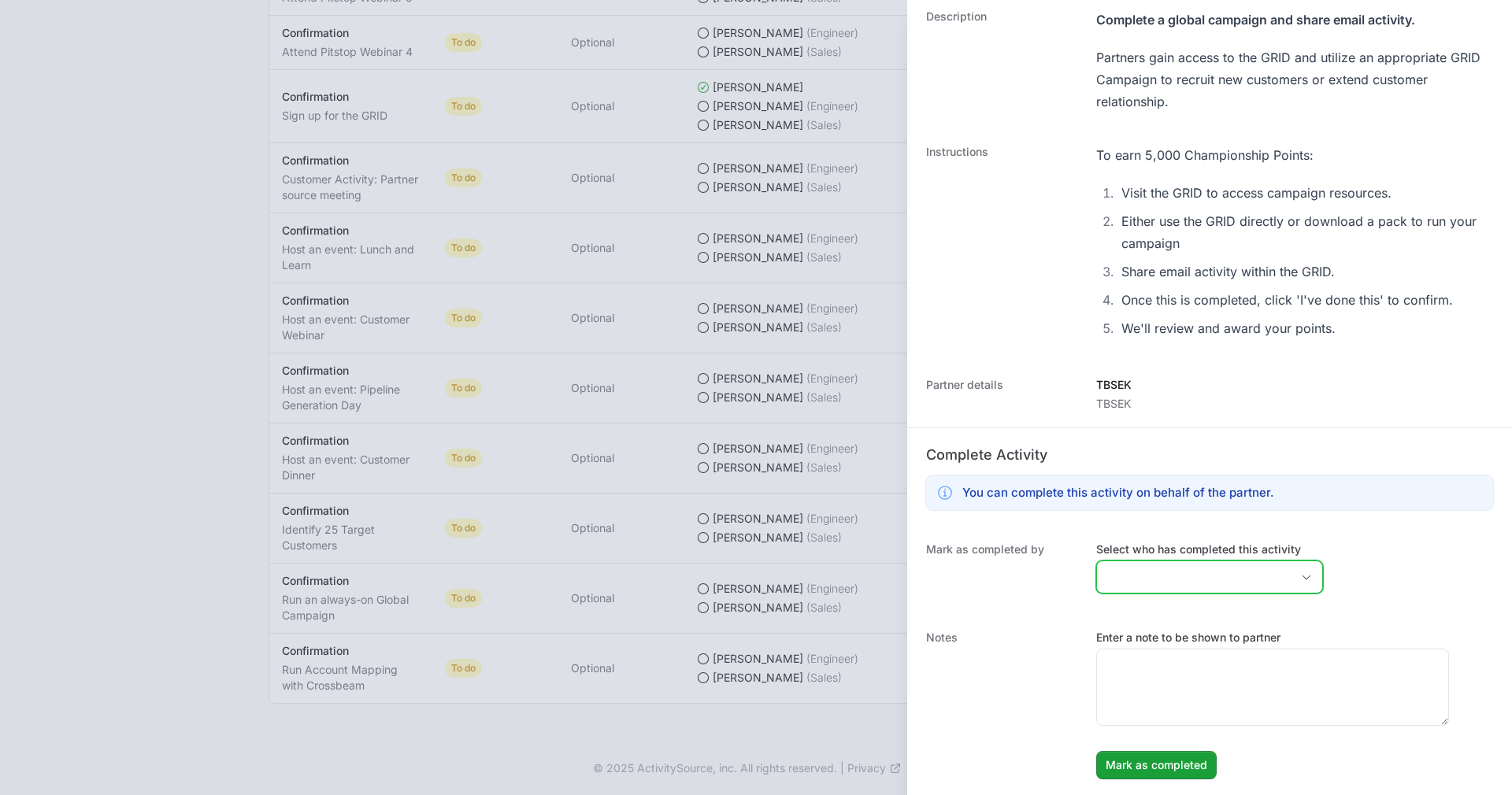
click at [1163, 573] on input "Select who has completed this activity" at bounding box center [1194, 578] width 194 height 32
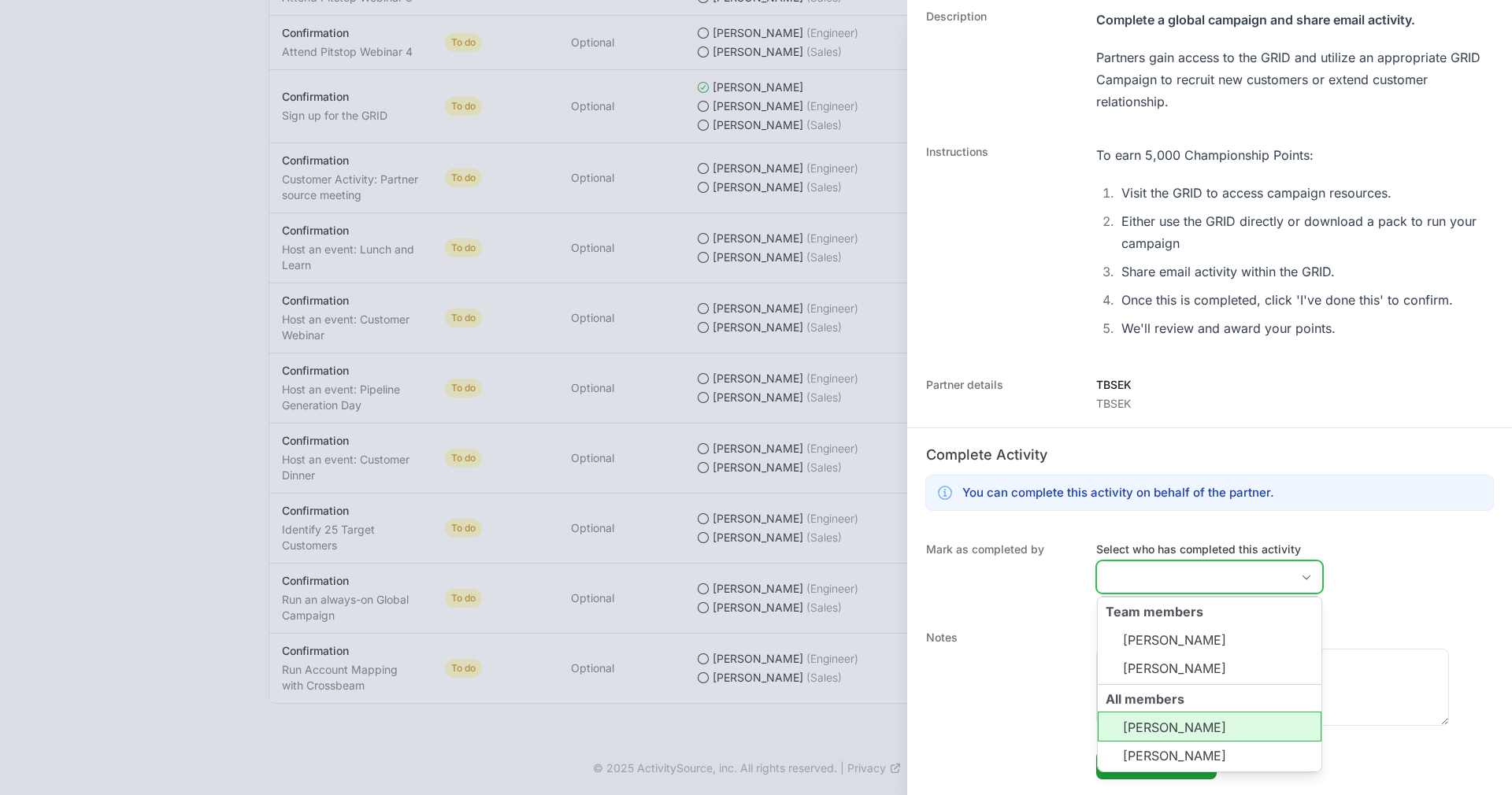
click at [1166, 733] on li "Atzel Quiterio" at bounding box center [1210, 727] width 223 height 30
type input "Atzel Quiterio"
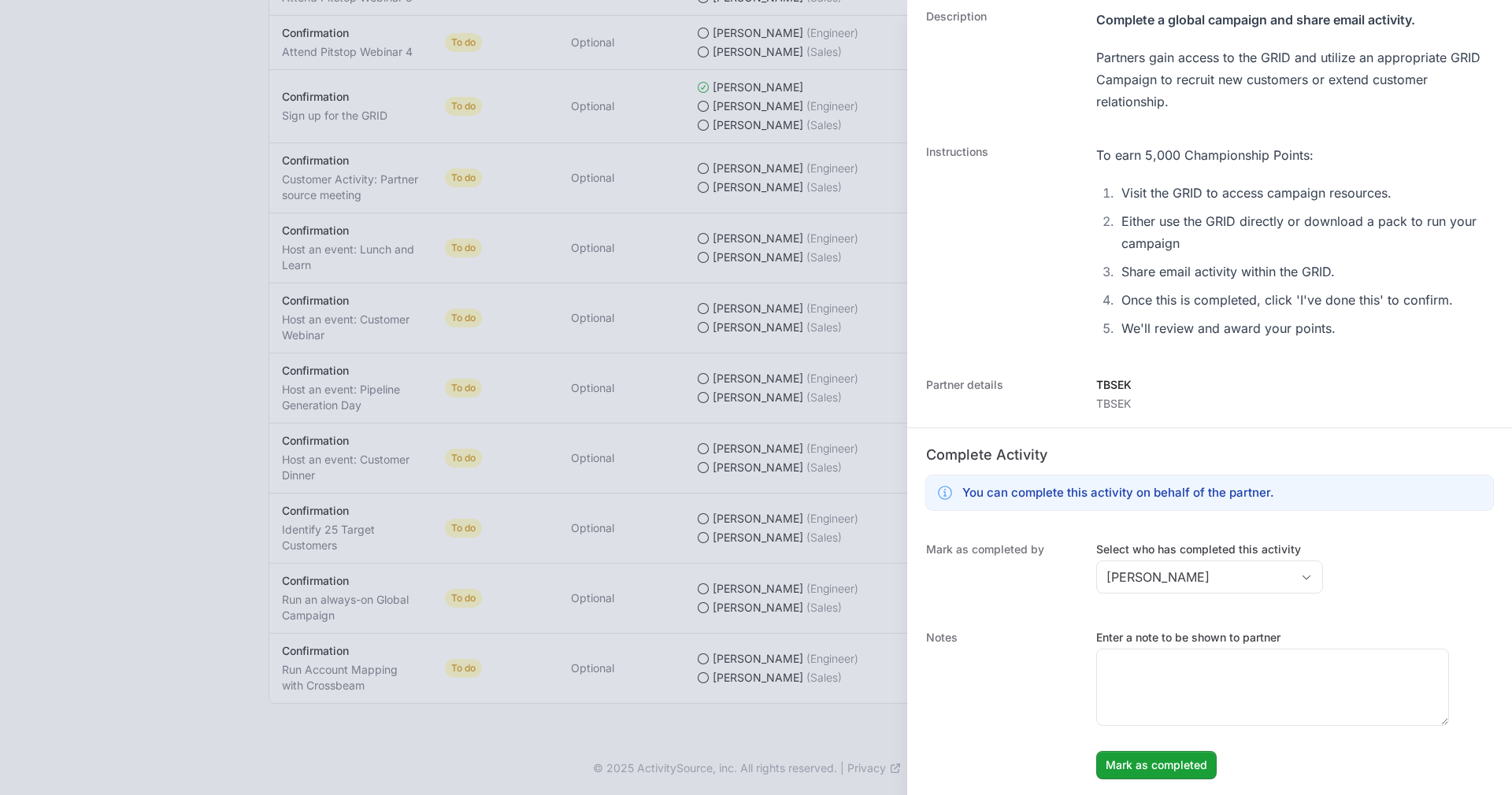
click at [1094, 670] on div "Notes Enter a note to be shown to partner Mark as completed" at bounding box center [1210, 704] width 604 height 181
click at [1154, 675] on textarea "Enter a note to be shown to partner" at bounding box center [1273, 687] width 352 height 76
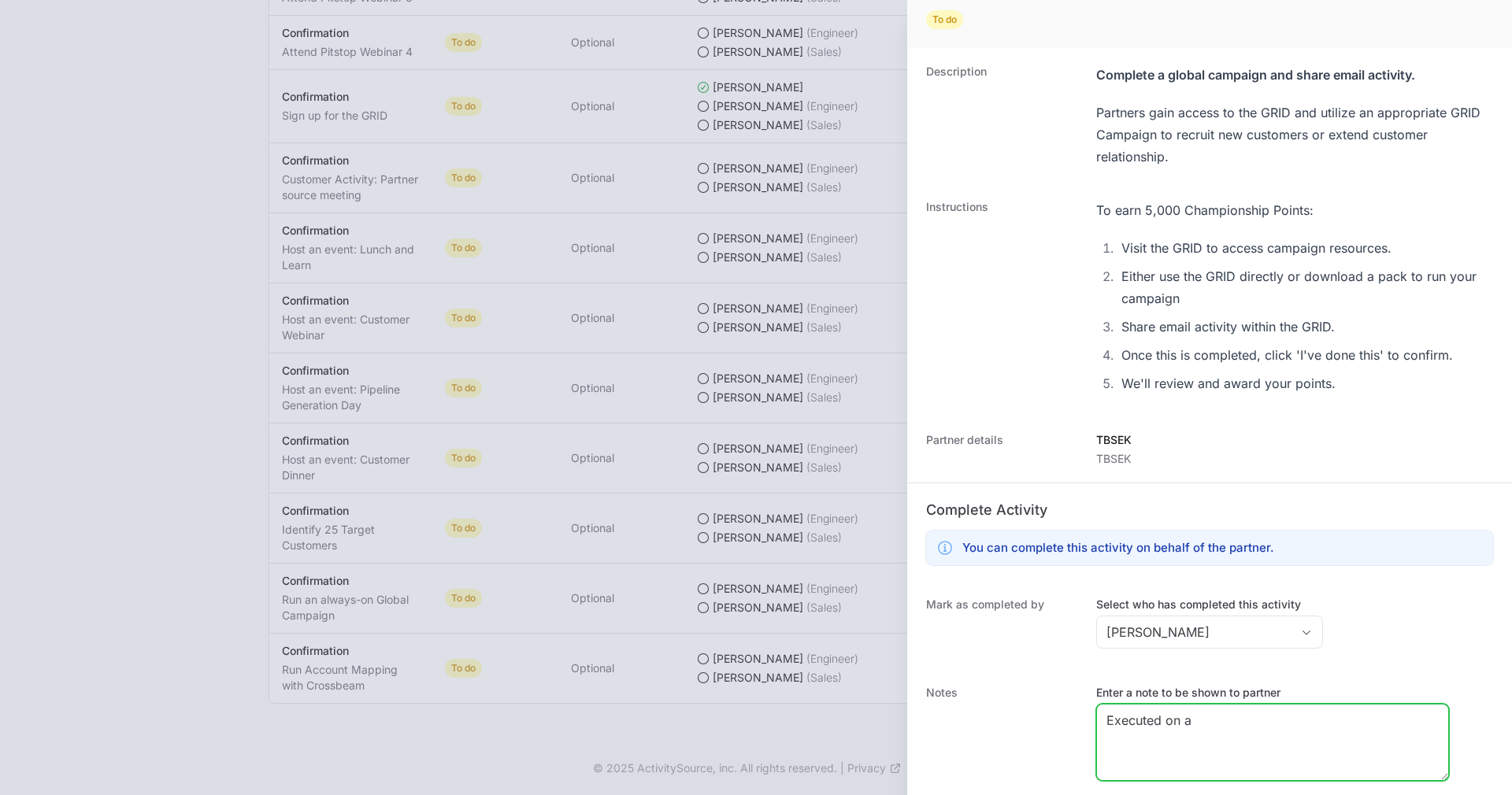
scroll to position [64, 0]
click at [1314, 288] on li "Either use the GRID directly or download a pack to run your campaign" at bounding box center [1305, 286] width 376 height 44
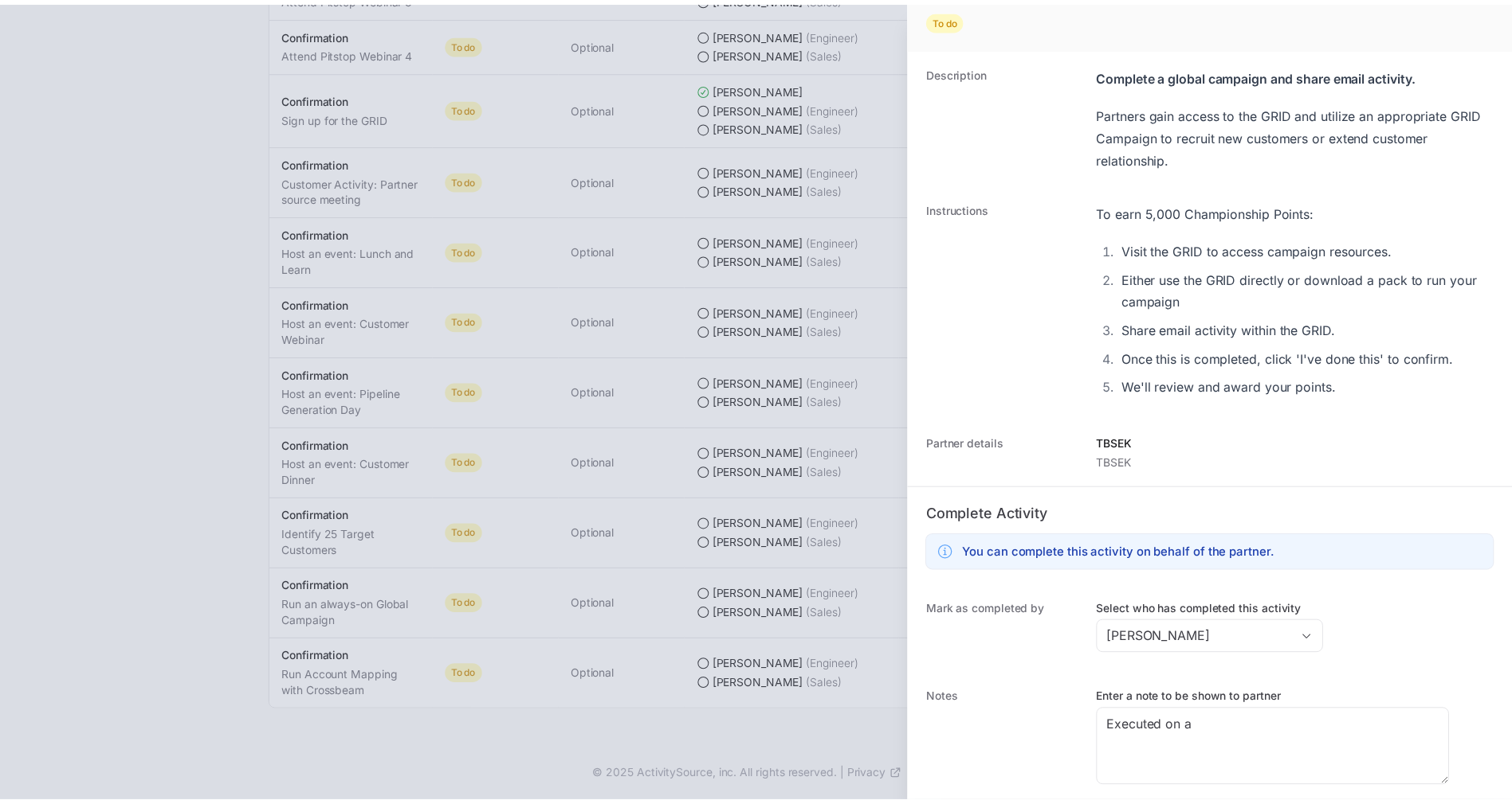
scroll to position [120, 0]
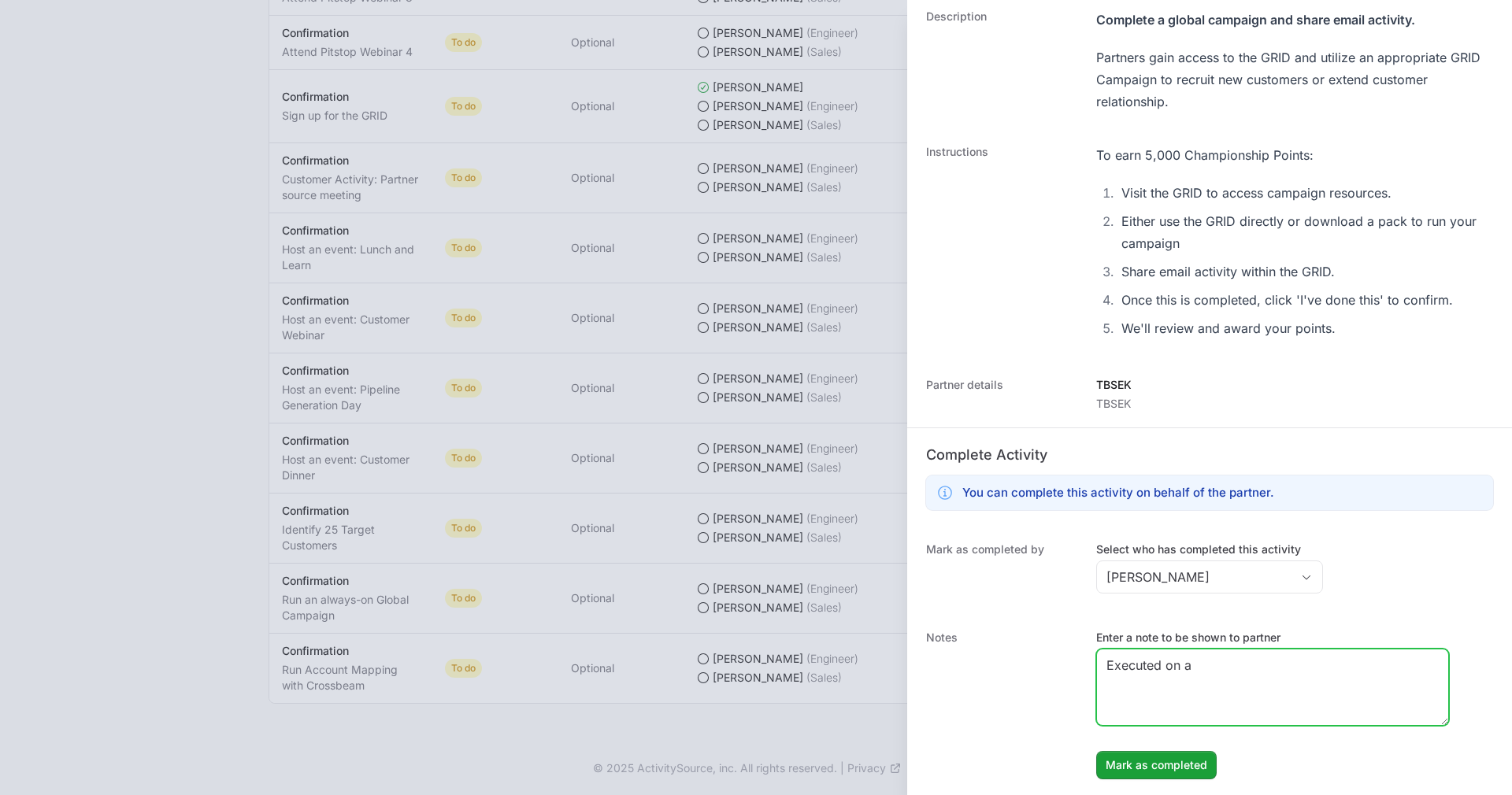
click at [1215, 667] on textarea "Executed on a" at bounding box center [1273, 687] width 352 height 76
type textarea "E"
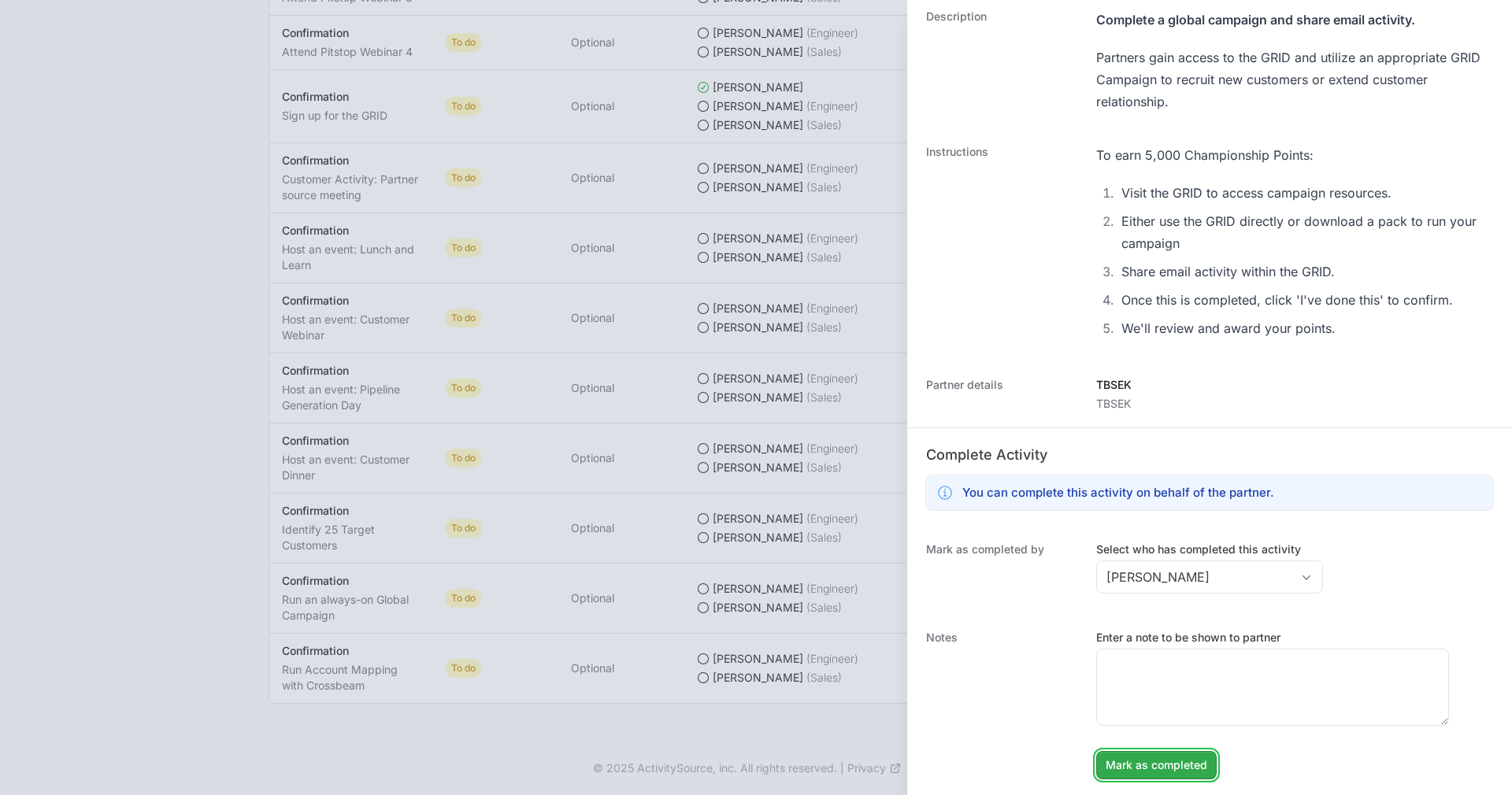
click at [1149, 764] on span "Mark as completed" at bounding box center [1155, 764] width 102 height 19
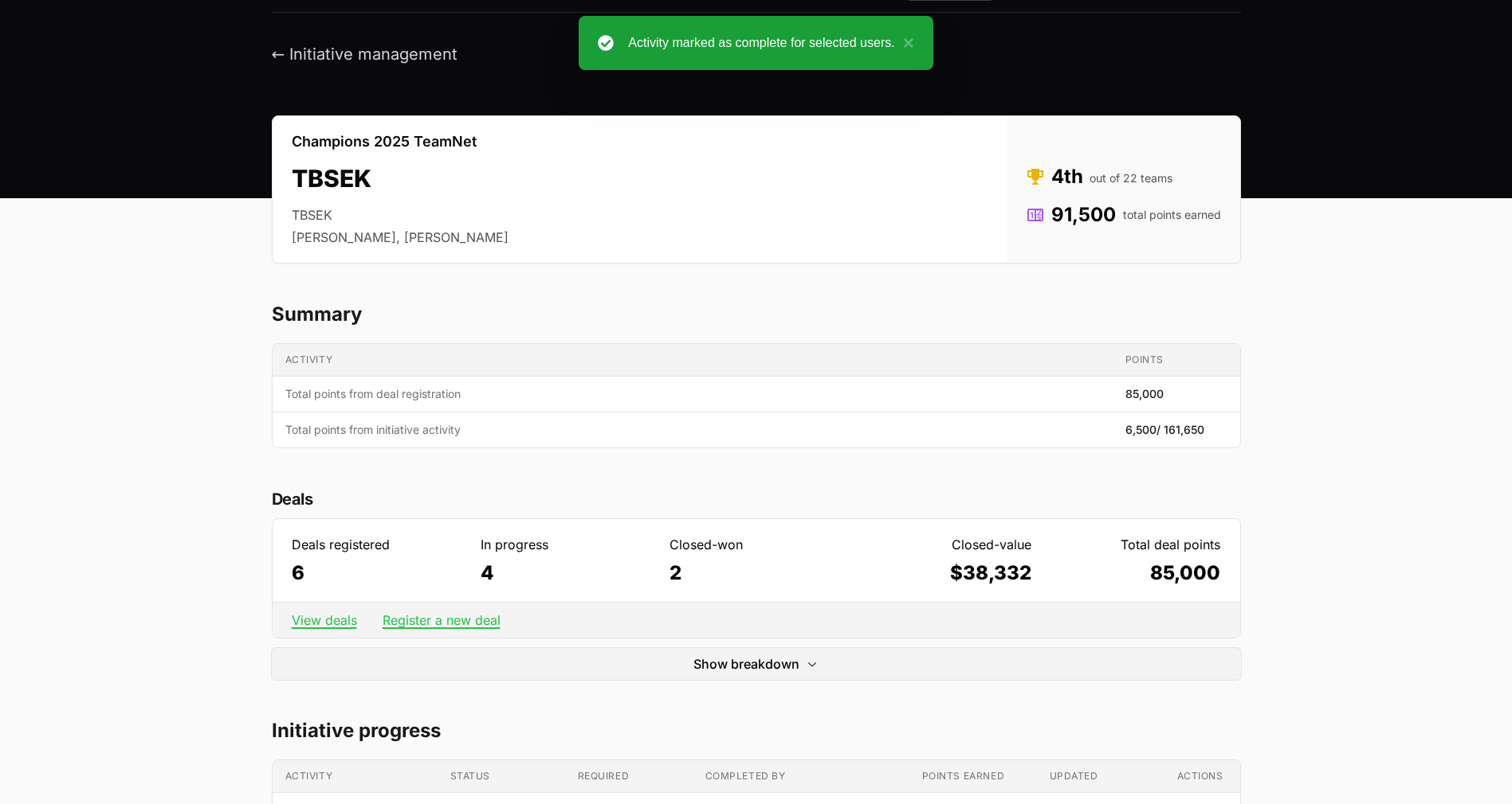
scroll to position [0, 0]
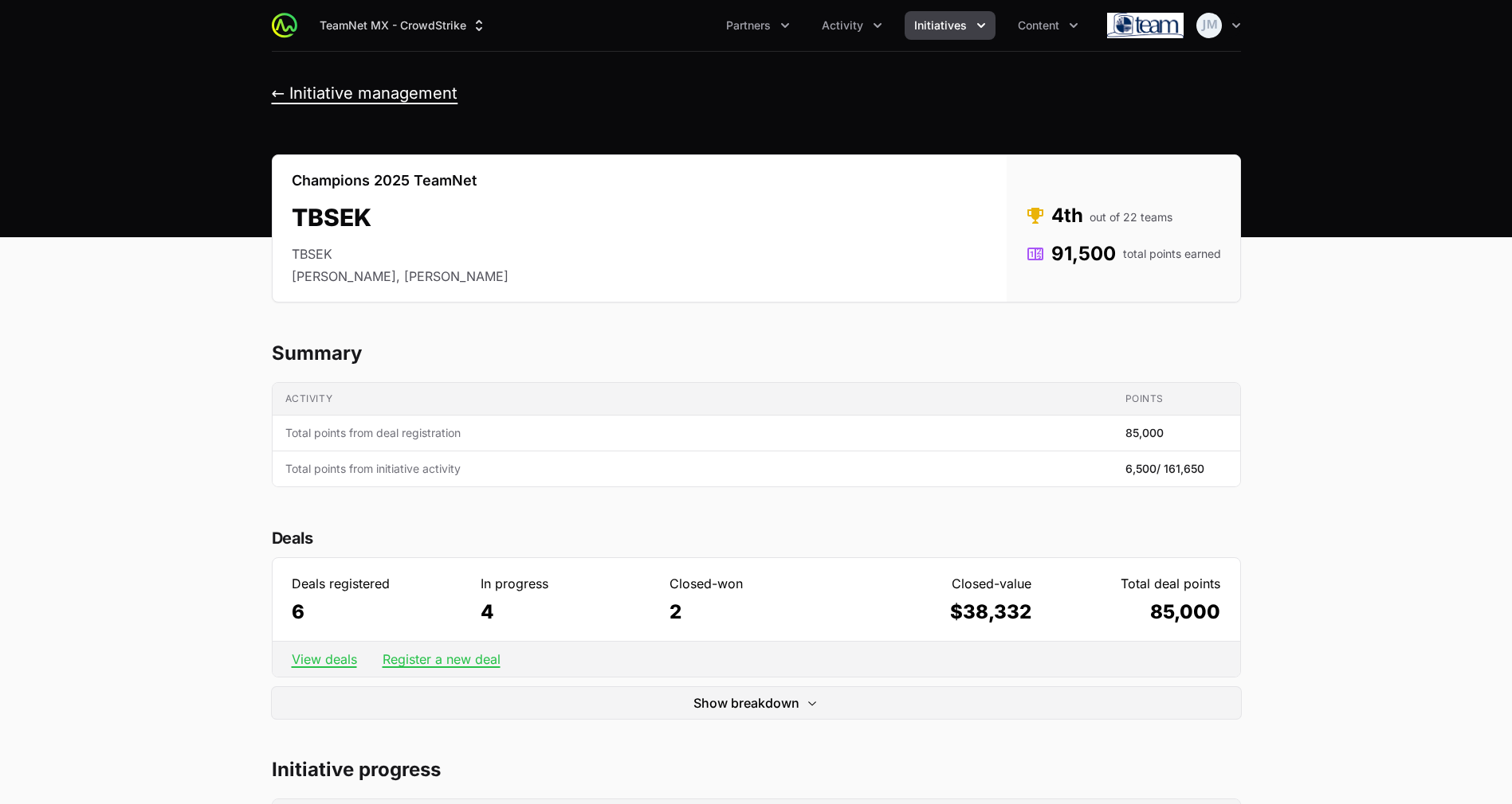
click at [325, 85] on button "← Initiative management" at bounding box center [365, 94] width 187 height 20
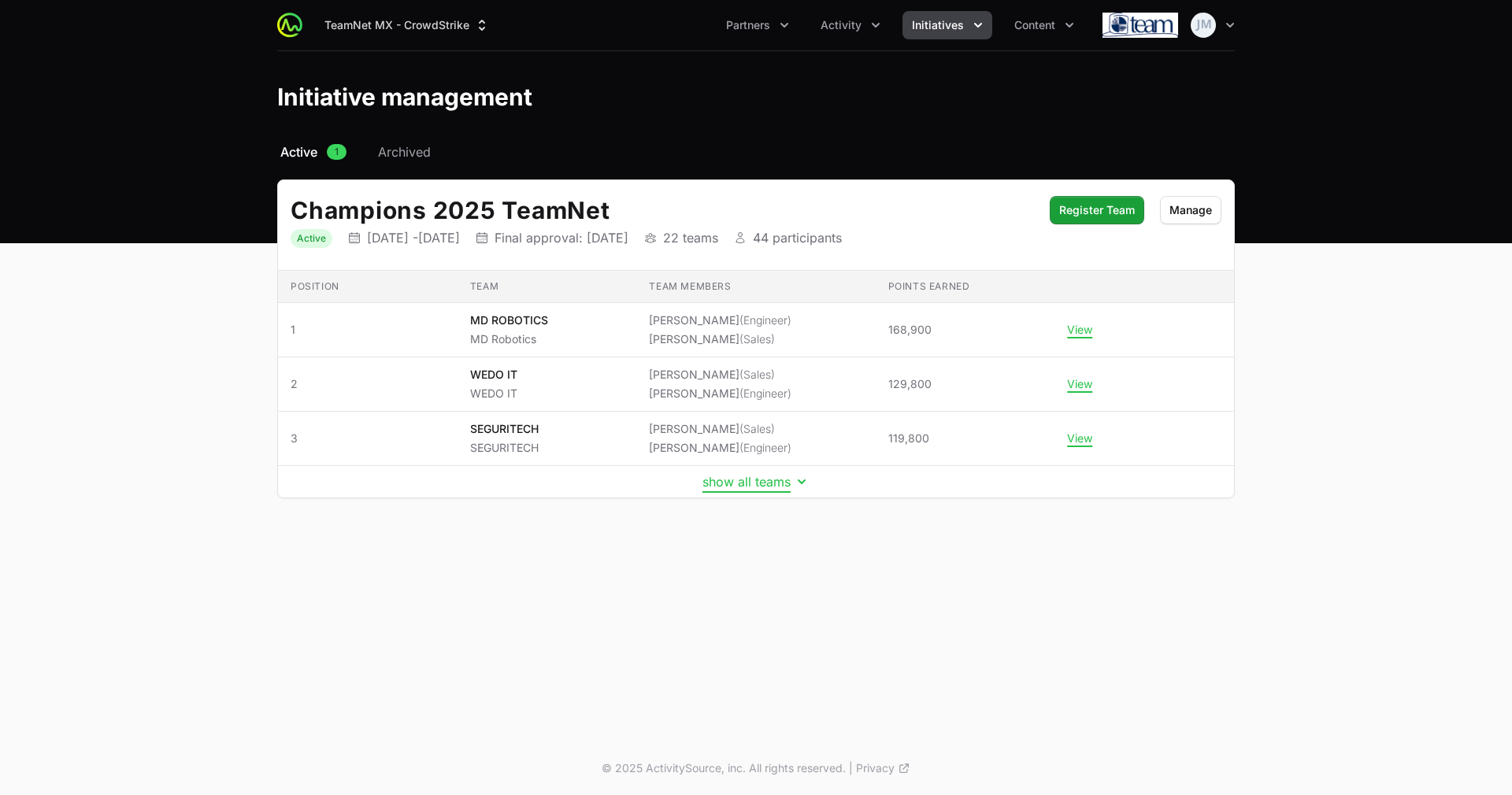
click at [788, 481] on button "show all teams" at bounding box center [756, 482] width 107 height 16
